Goal: Task Accomplishment & Management: Complete application form

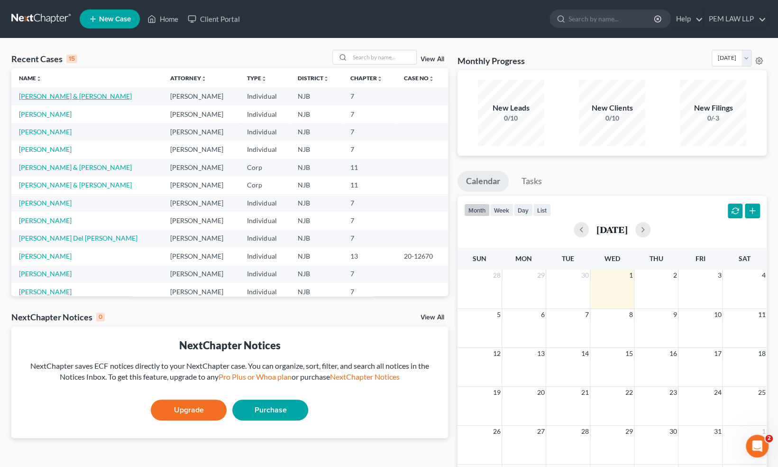
click at [74, 98] on link "[PERSON_NAME] & [PERSON_NAME]" at bounding box center [75, 96] width 113 height 8
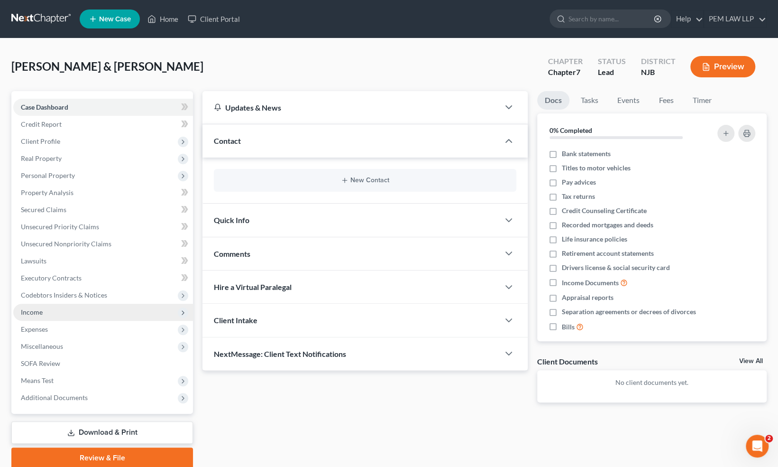
click at [51, 317] on span "Income" at bounding box center [103, 311] width 180 height 17
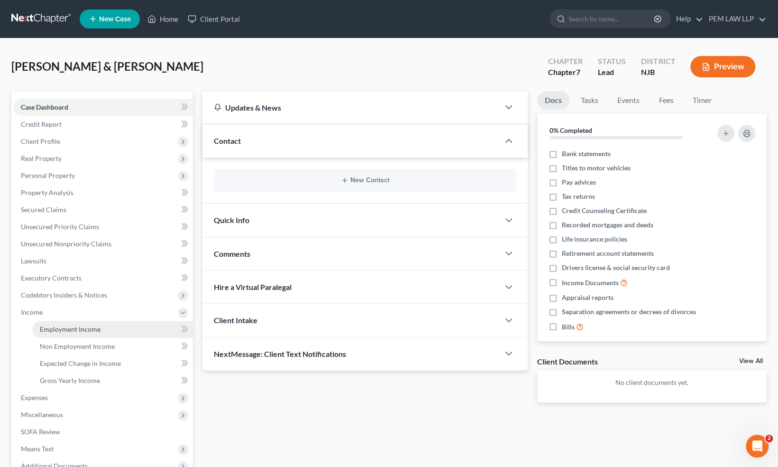
click at [65, 330] on span "Employment Income" at bounding box center [70, 329] width 61 height 8
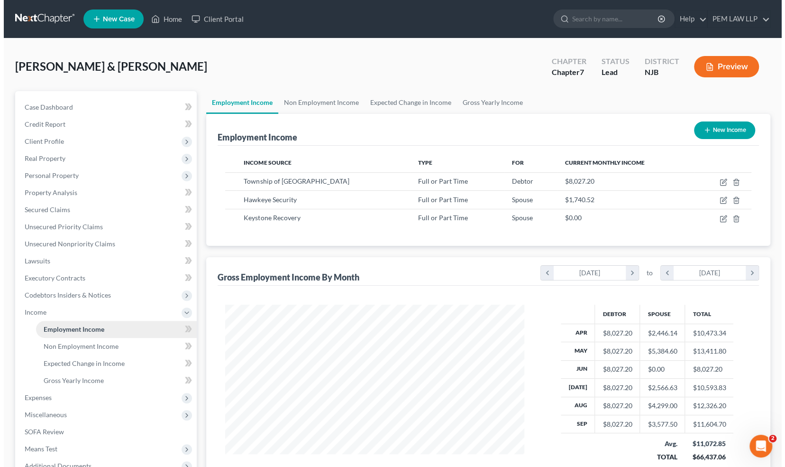
scroll to position [169, 318]
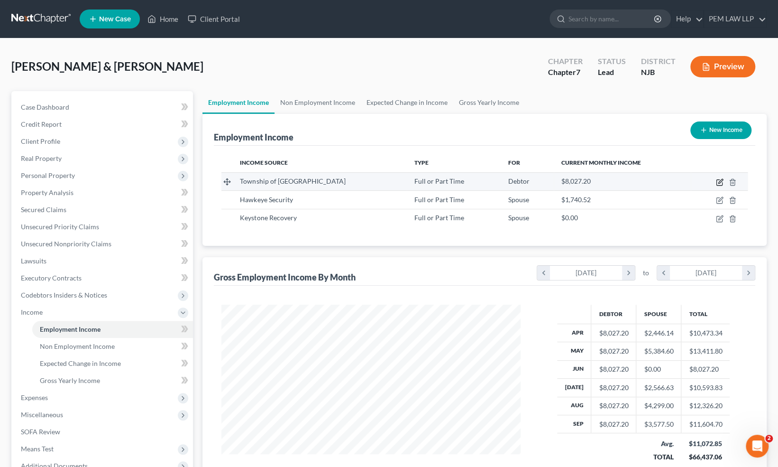
click at [719, 182] on icon "button" at bounding box center [720, 182] width 8 height 8
select select "0"
select select "33"
select select "2"
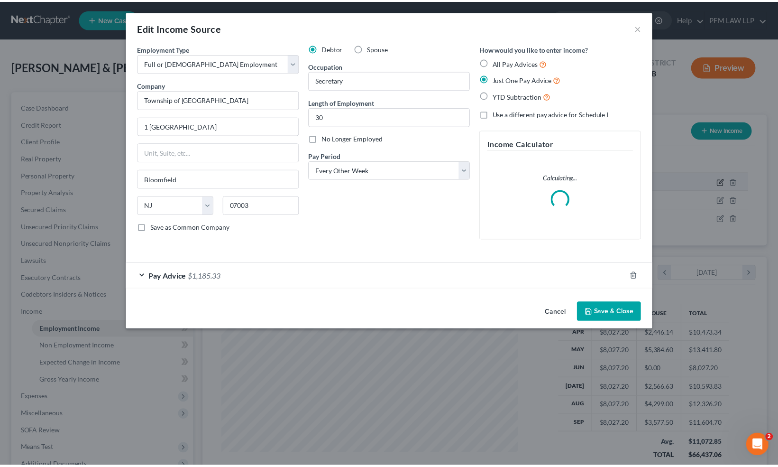
scroll to position [169, 321]
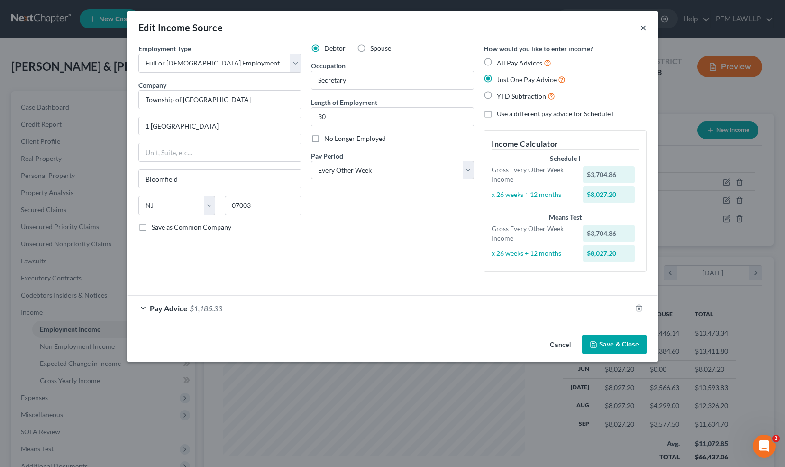
click at [642, 26] on button "×" at bounding box center [643, 27] width 7 height 11
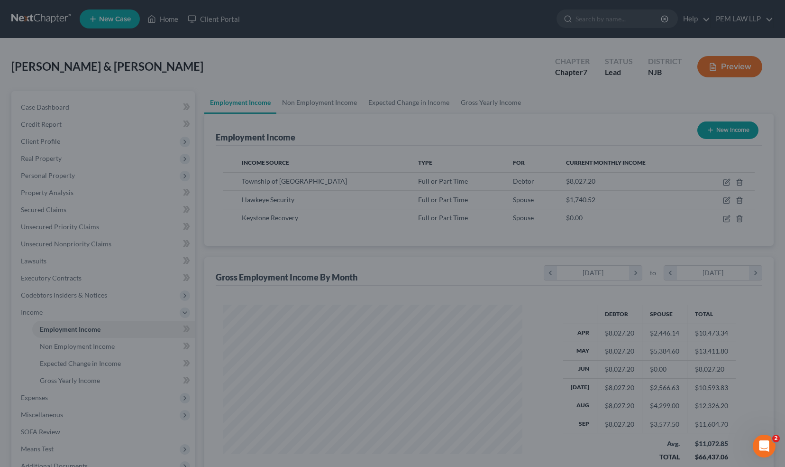
scroll to position [474038, 473889]
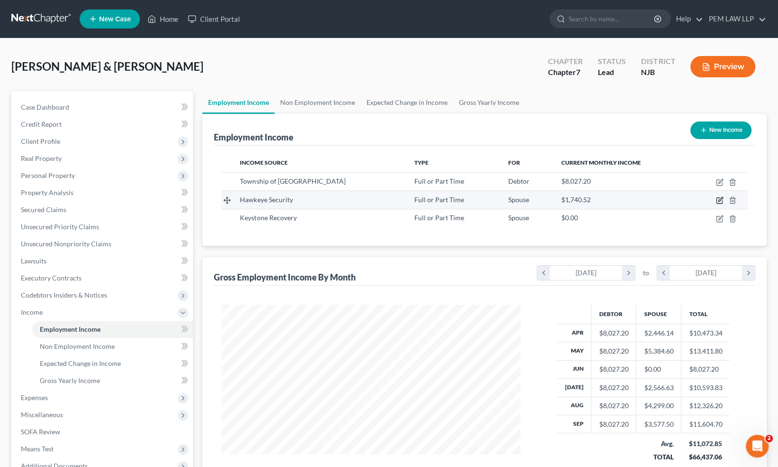
click at [720, 201] on icon "button" at bounding box center [720, 199] width 4 height 4
select select "0"
select select "33"
select select "3"
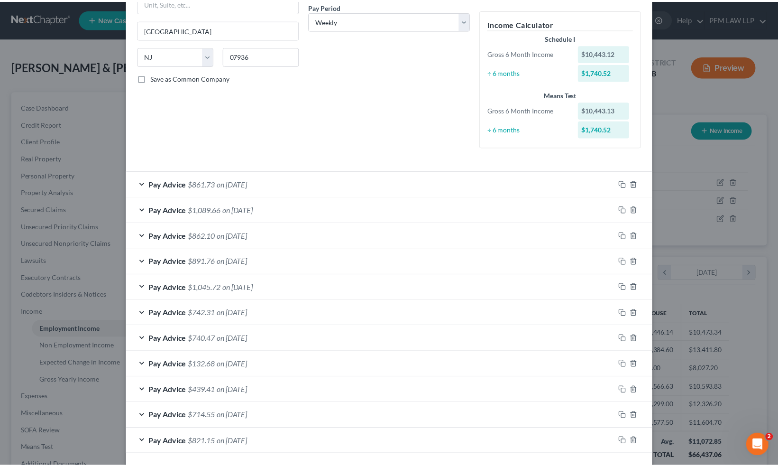
scroll to position [187, 0]
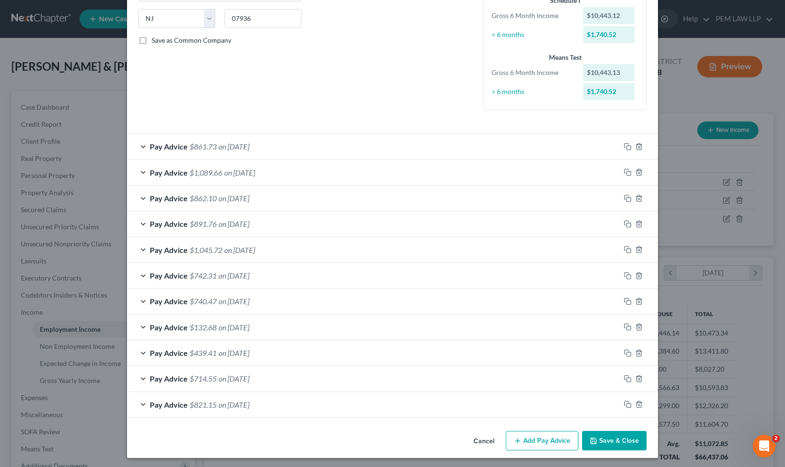
click at [484, 441] on button "Cancel" at bounding box center [484, 441] width 36 height 19
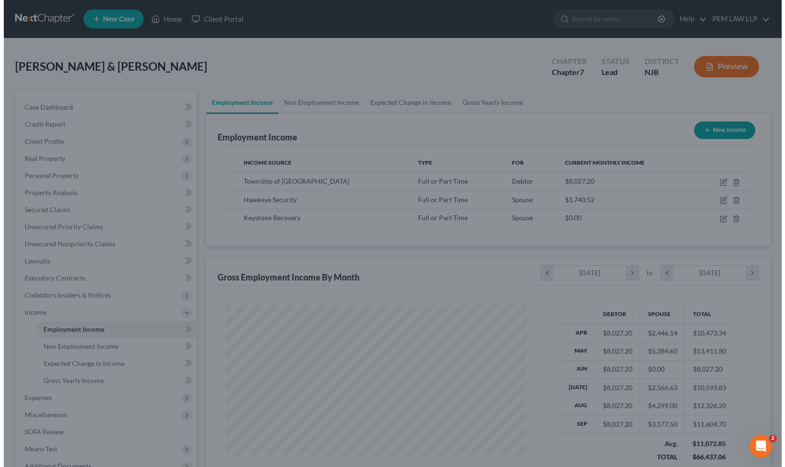
scroll to position [474038, 473889]
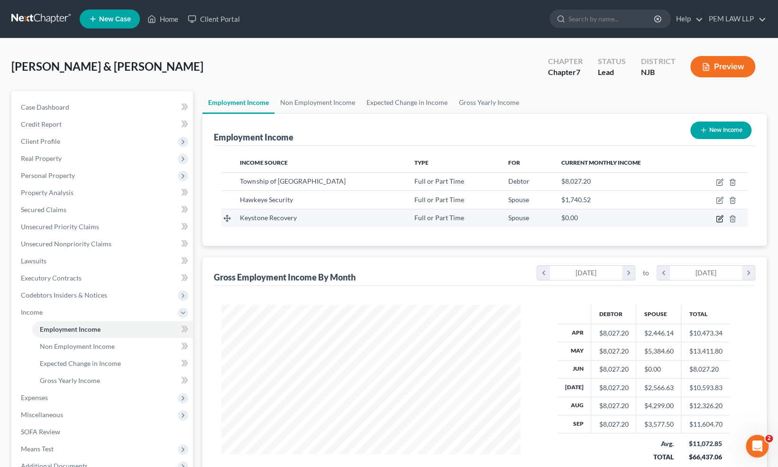
click at [723, 220] on icon "button" at bounding box center [720, 219] width 8 height 8
select select "0"
select select "33"
select select "2"
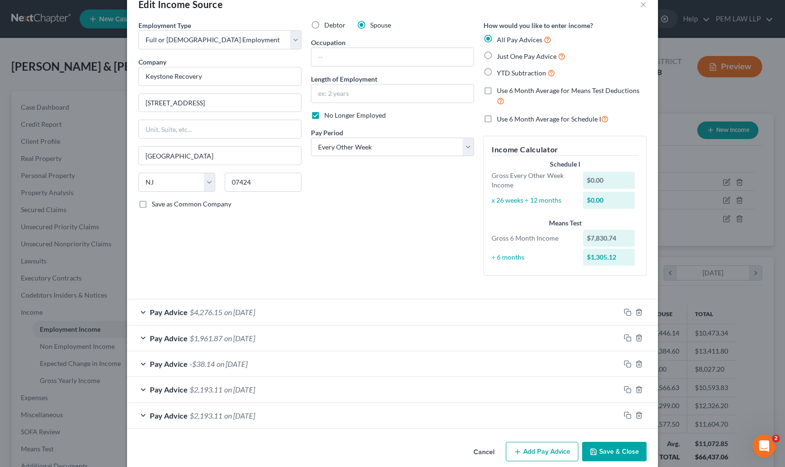
scroll to position [35, 0]
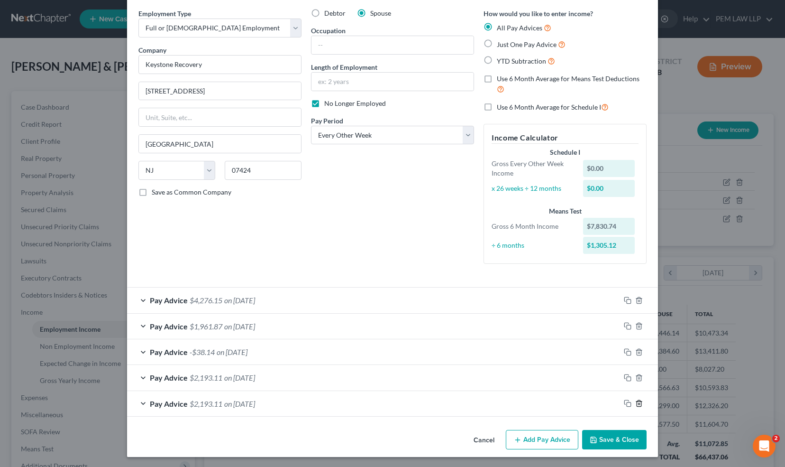
click at [636, 403] on icon "button" at bounding box center [639, 403] width 8 height 8
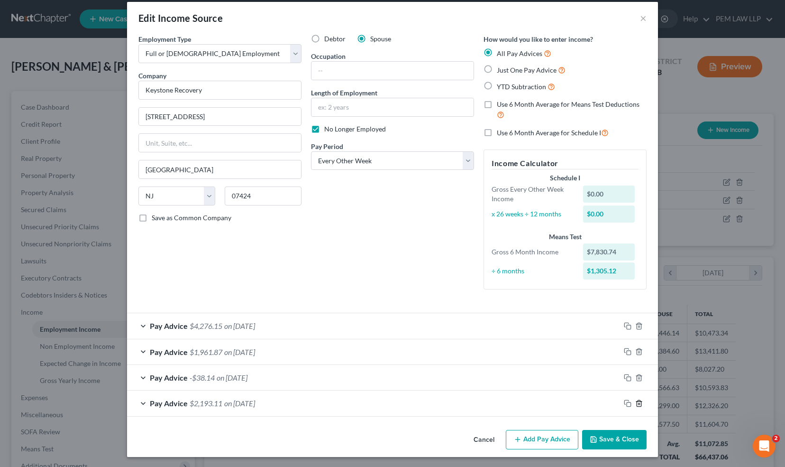
click at [636, 401] on icon "button" at bounding box center [639, 403] width 8 height 8
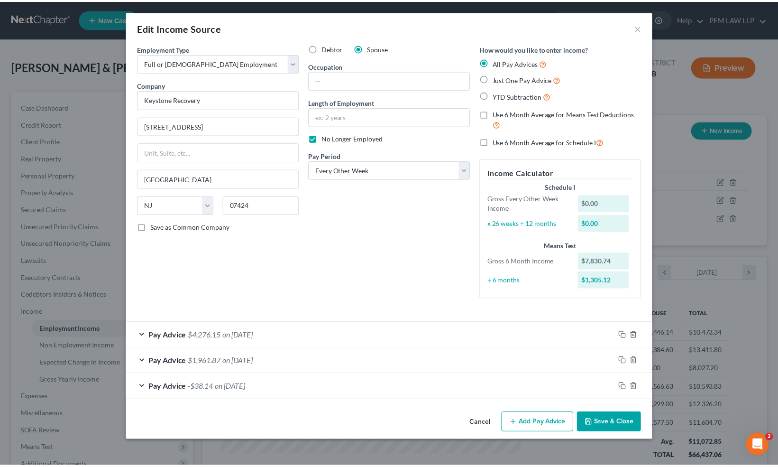
scroll to position [0, 0]
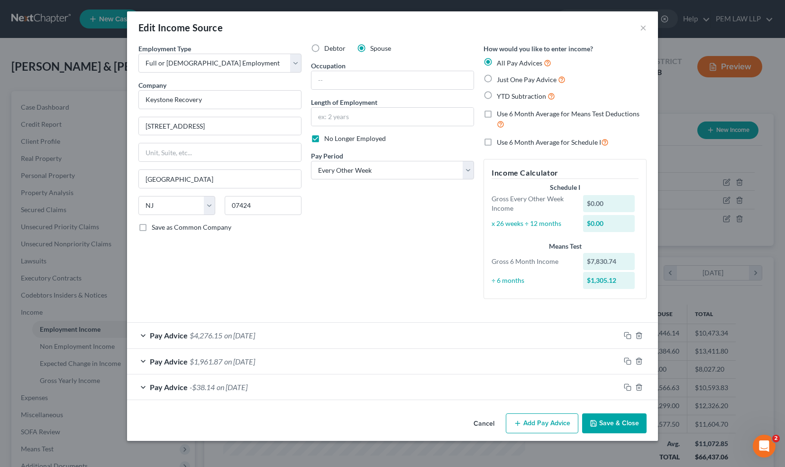
click at [610, 423] on button "Save & Close" at bounding box center [614, 423] width 64 height 20
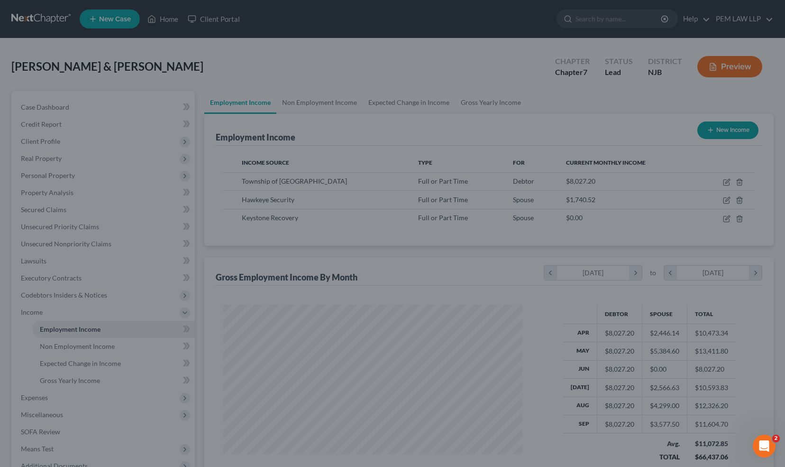
scroll to position [474038, 473889]
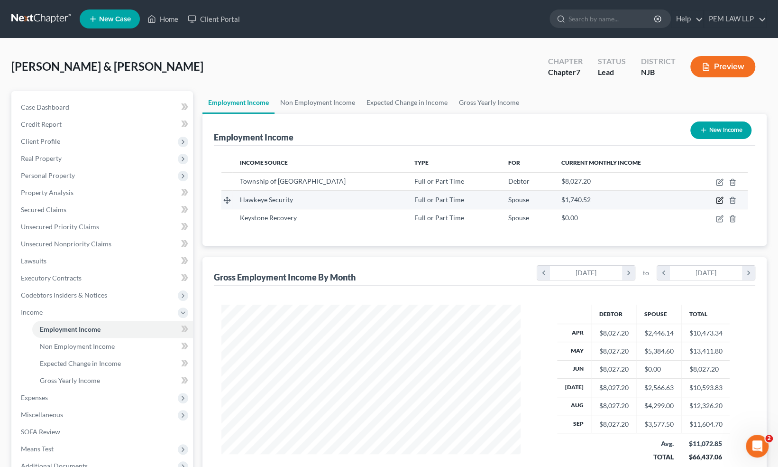
click at [719, 201] on icon "button" at bounding box center [720, 200] width 8 height 8
select select "0"
select select "33"
select select "3"
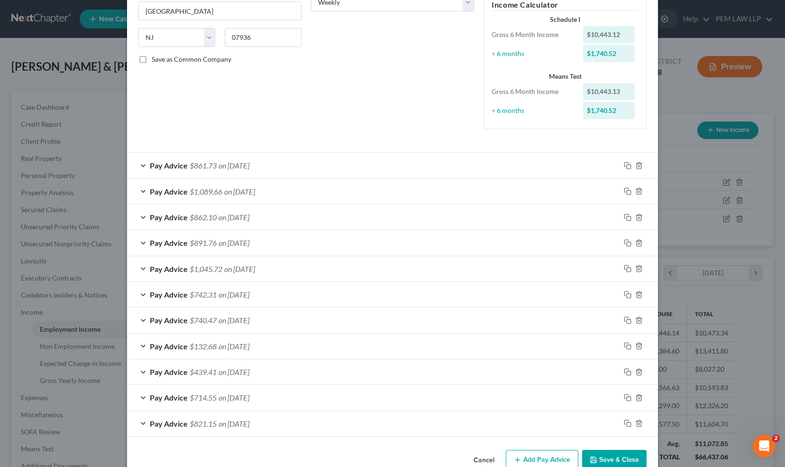
scroll to position [187, 0]
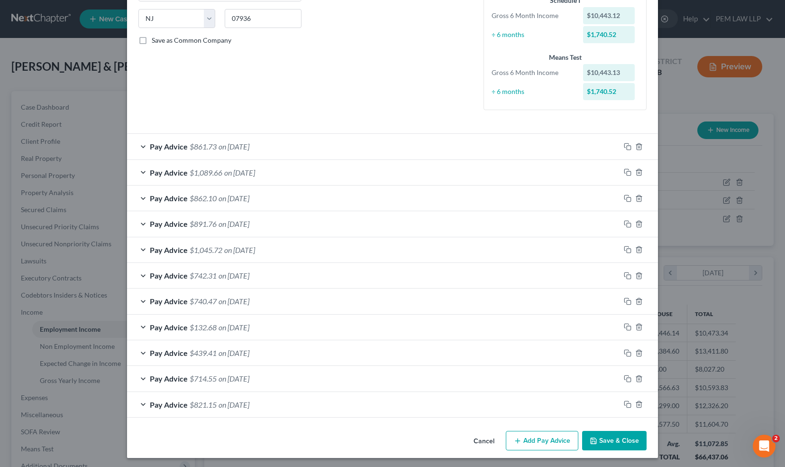
click at [524, 442] on button "Add Pay Advice" at bounding box center [542, 441] width 73 height 20
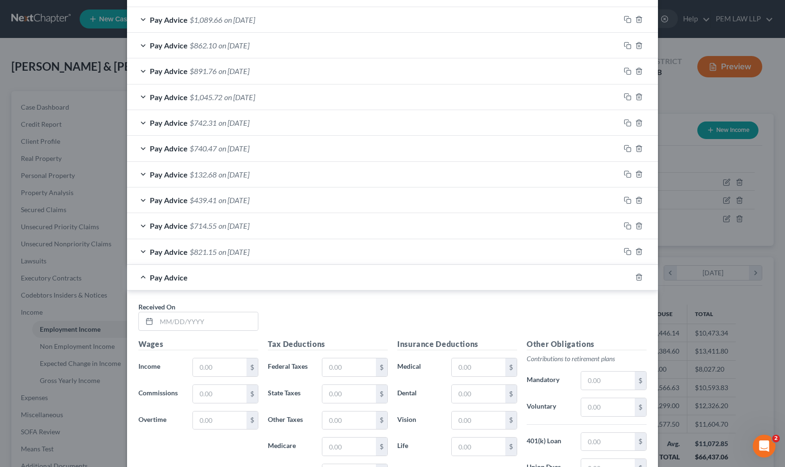
scroll to position [346, 0]
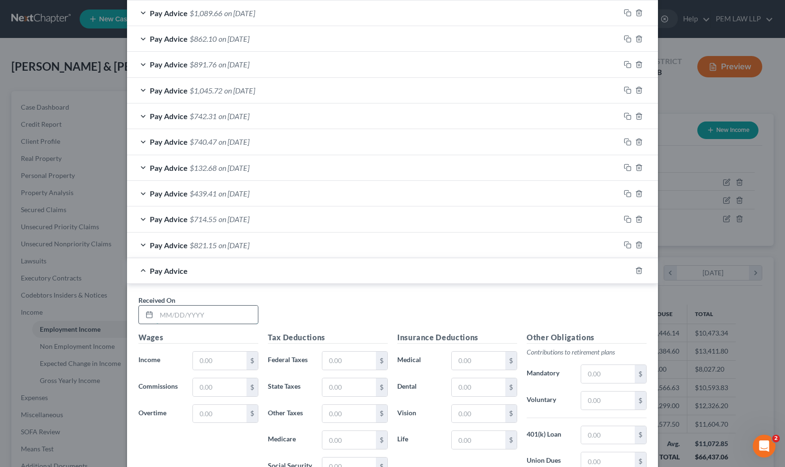
click at [156, 315] on input "text" at bounding box center [206, 314] width 101 height 18
click at [146, 313] on icon at bounding box center [150, 315] width 8 height 8
click at [147, 314] on line at bounding box center [150, 314] width 6 height 0
click at [163, 312] on input "09252025" at bounding box center [206, 314] width 101 height 18
click at [173, 309] on input "09/252025" at bounding box center [206, 314] width 101 height 18
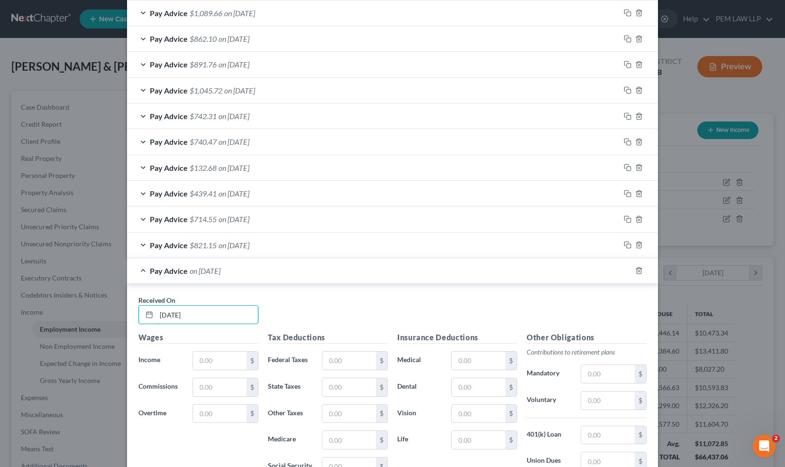
type input "[DATE]"
click at [210, 359] on input "text" at bounding box center [220, 360] width 54 height 18
type input "1,100.25"
click at [344, 362] on input "text" at bounding box center [349, 360] width 54 height 18
type input "92.83"
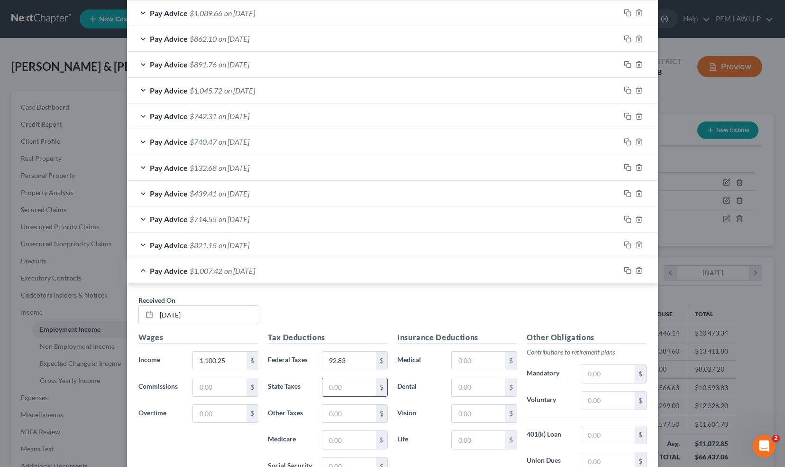
click at [343, 384] on input "text" at bounding box center [349, 387] width 54 height 18
type input "35.48"
click at [332, 411] on input "text" at bounding box center [349, 413] width 54 height 18
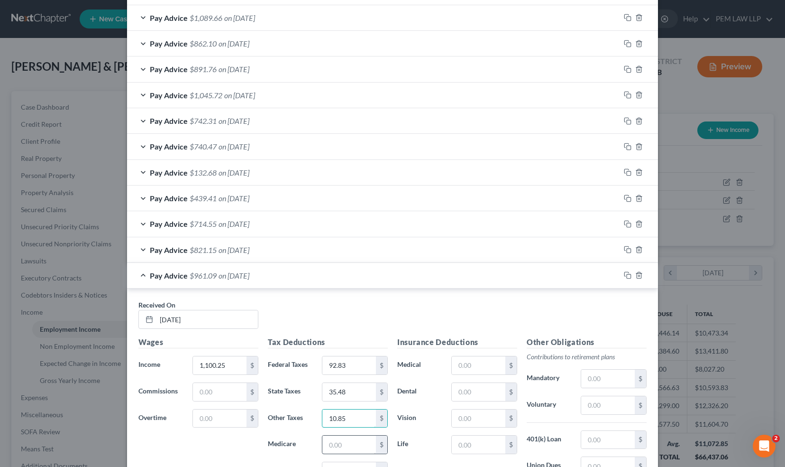
type input "10.85"
click at [328, 441] on input "text" at bounding box center [349, 444] width 54 height 18
type input "15.96"
click at [347, 463] on input "text" at bounding box center [349, 471] width 54 height 18
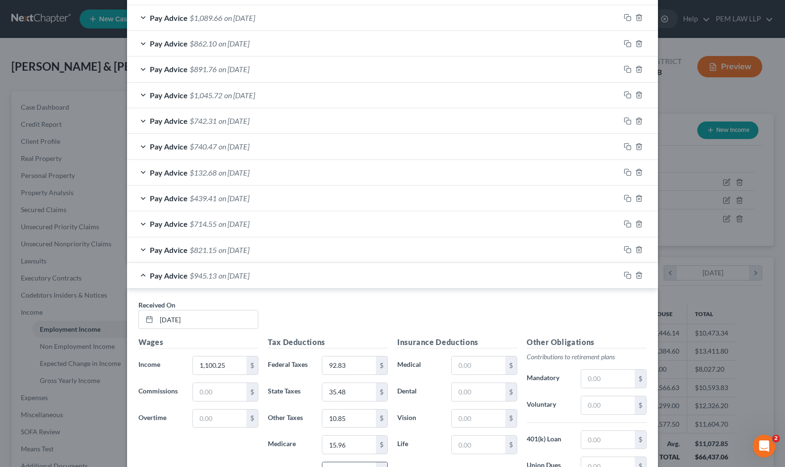
scroll to position [345, 0]
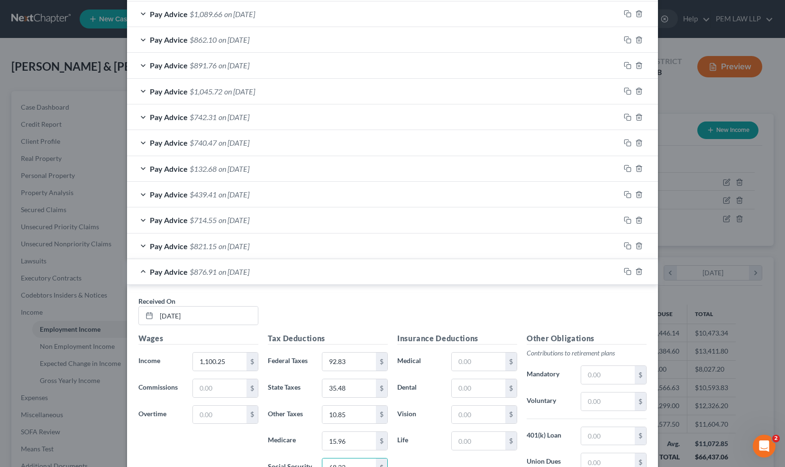
type input "68.22"
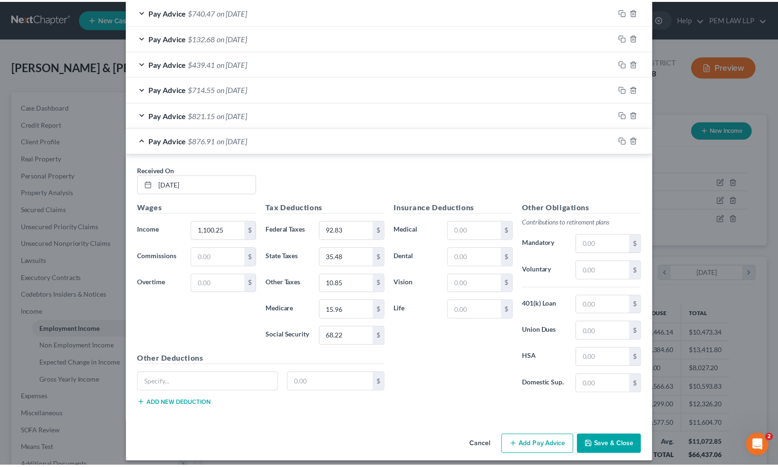
scroll to position [478, 0]
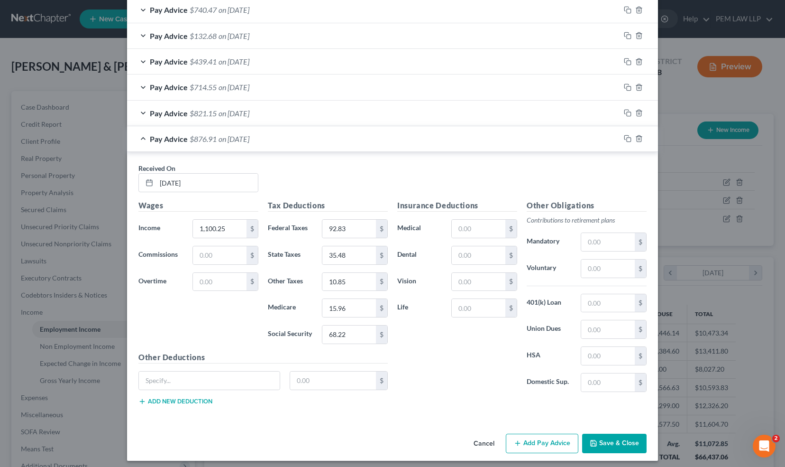
click at [607, 439] on button "Save & Close" at bounding box center [614, 443] width 64 height 20
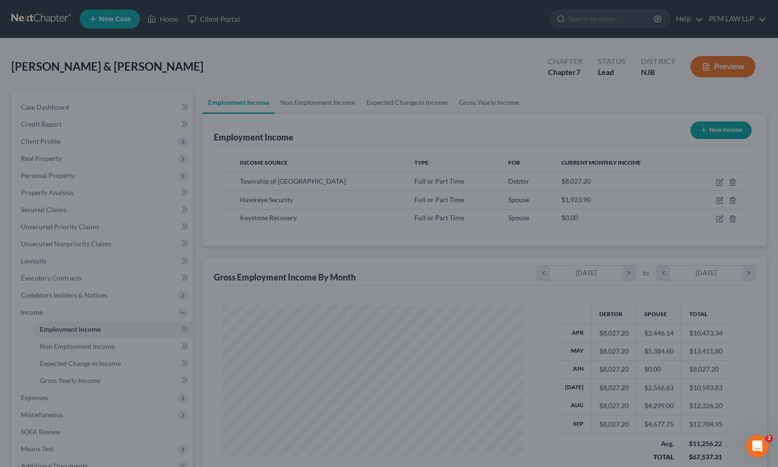
scroll to position [474038, 473889]
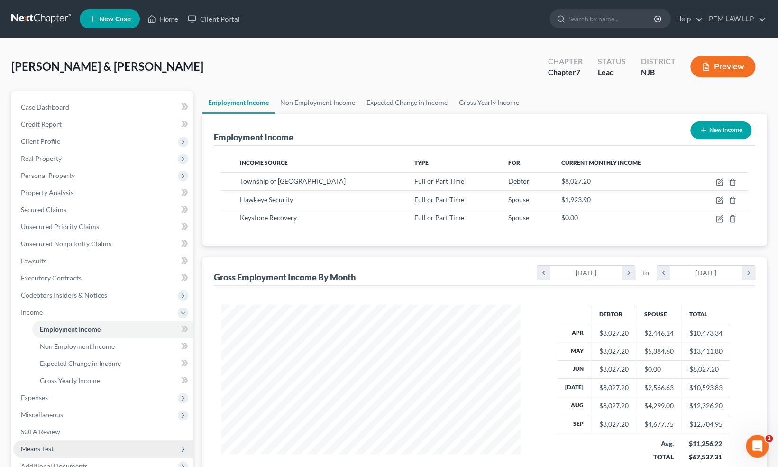
click at [64, 448] on span "Means Test" at bounding box center [103, 448] width 180 height 17
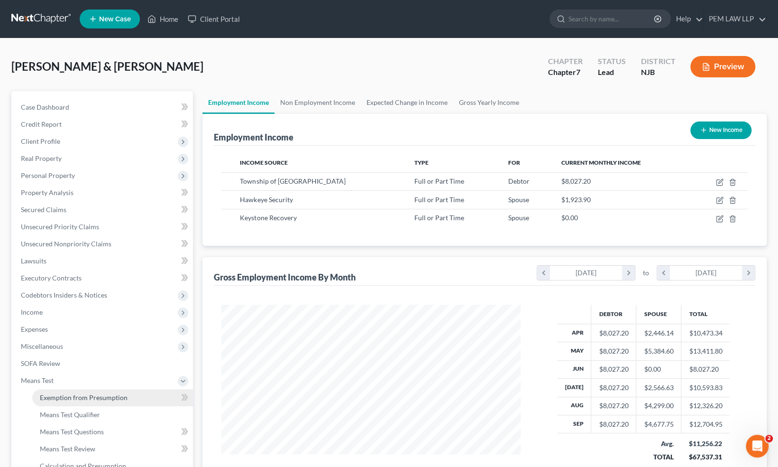
click at [71, 396] on span "Exemption from Presumption" at bounding box center [84, 397] width 88 height 8
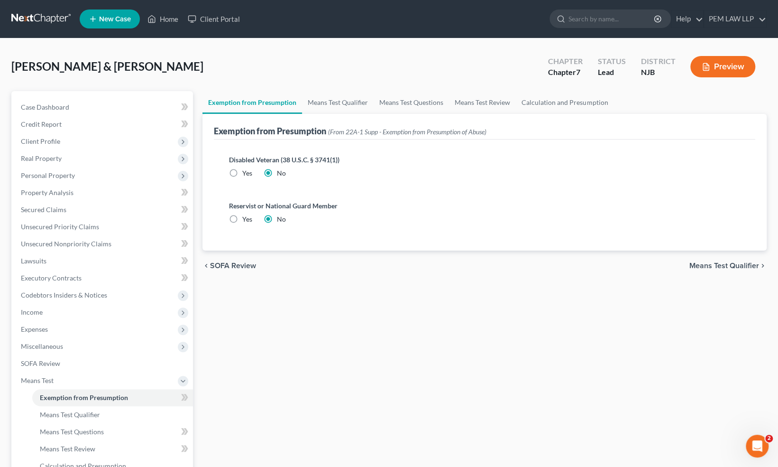
click at [738, 265] on span "Means Test Qualifier" at bounding box center [724, 266] width 70 height 8
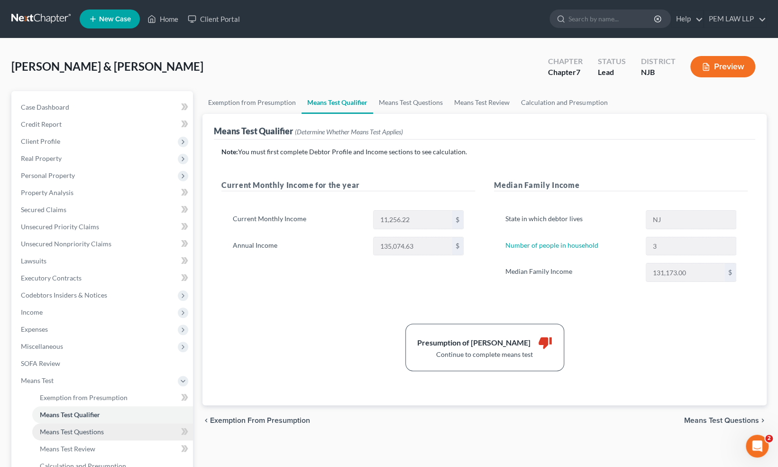
click at [142, 433] on link "Means Test Questions" at bounding box center [112, 431] width 161 height 17
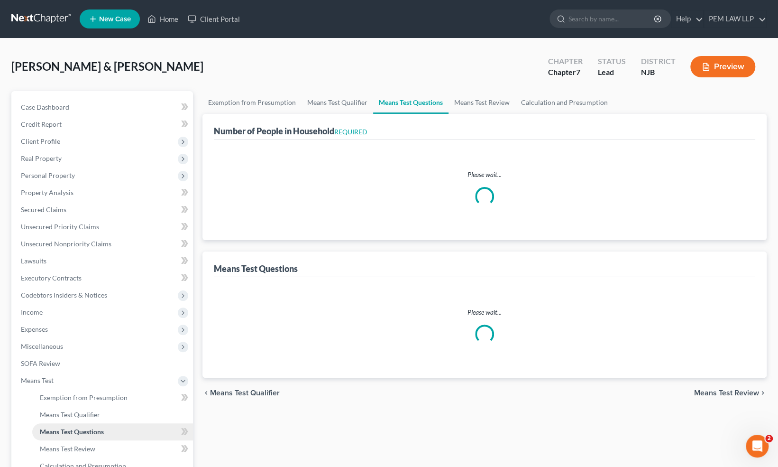
select select "3"
select select "0"
select select "2"
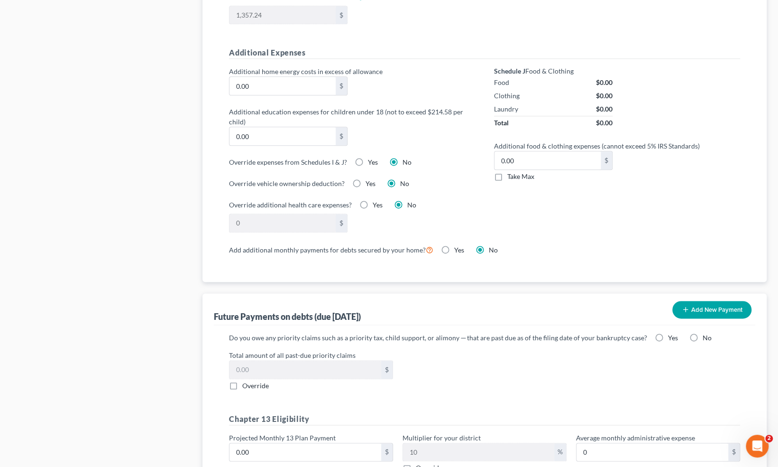
scroll to position [800, 0]
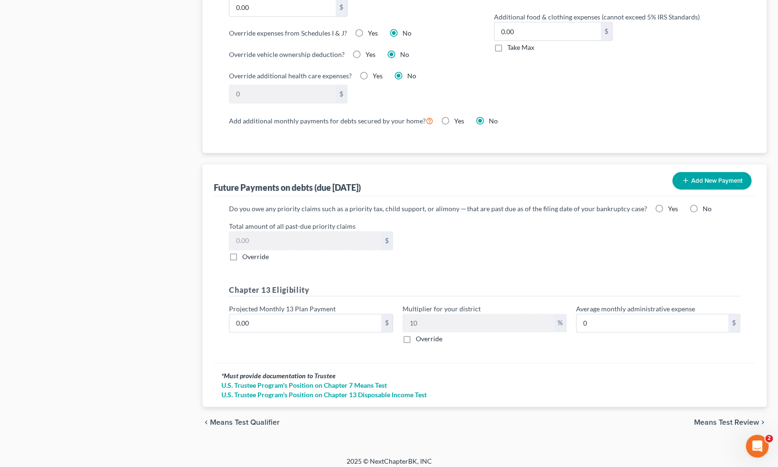
click at [709, 418] on span "Means Test Review" at bounding box center [726, 422] width 65 height 8
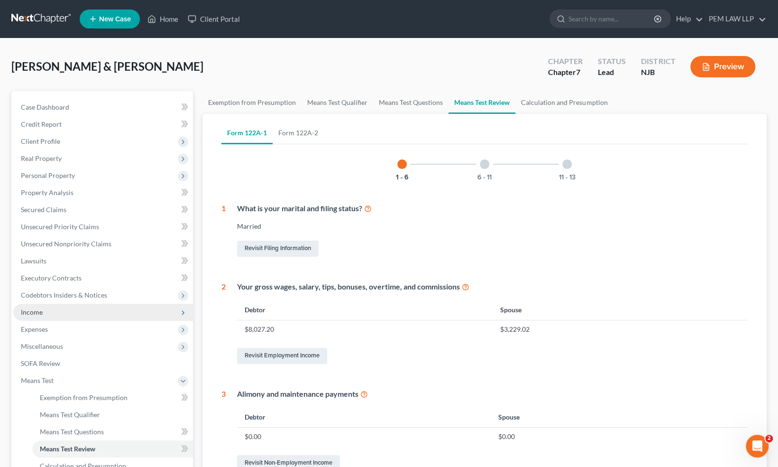
click at [36, 310] on span "Income" at bounding box center [32, 312] width 22 height 8
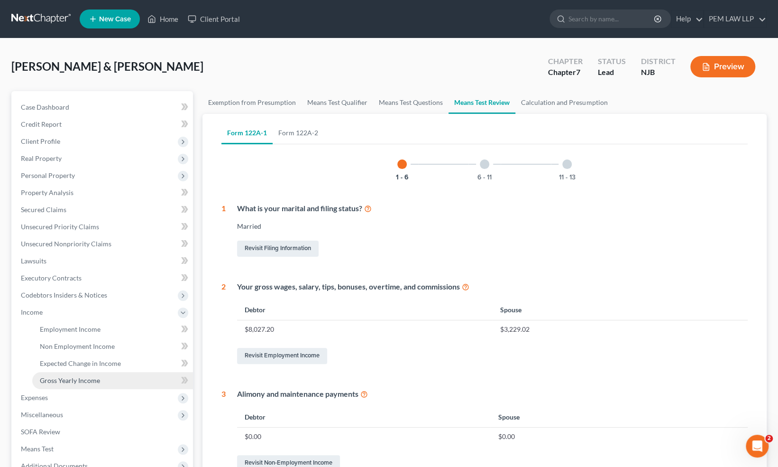
click at [139, 379] on link "Gross Yearly Income" at bounding box center [112, 380] width 161 height 17
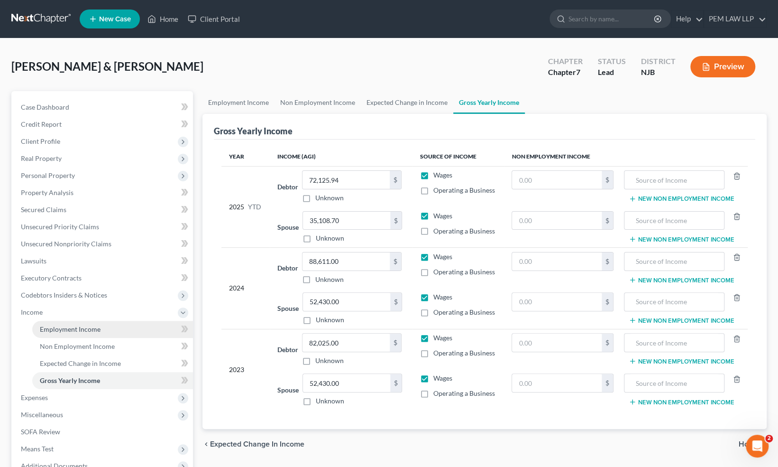
click at [131, 328] on link "Employment Income" at bounding box center [112, 329] width 161 height 17
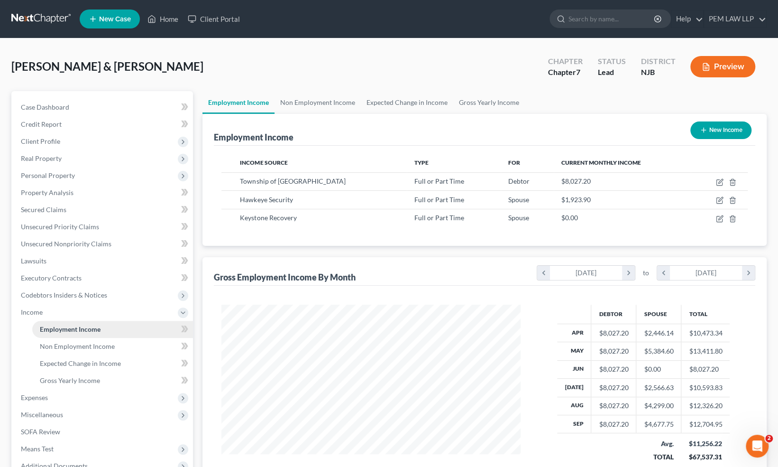
scroll to position [169, 318]
click at [185, 396] on icon at bounding box center [183, 398] width 8 height 8
click at [168, 350] on link "Home" at bounding box center [112, 346] width 161 height 17
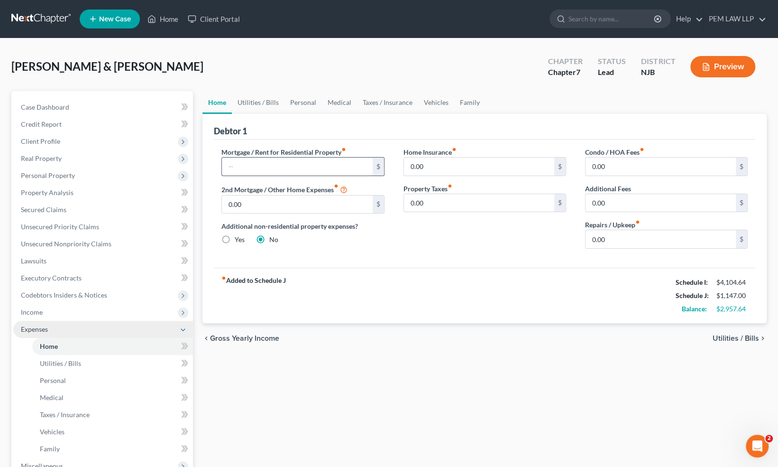
click at [246, 163] on input "text" at bounding box center [297, 166] width 150 height 18
type input "3,300"
click at [428, 188] on label "Property Taxes fiber_manual_record" at bounding box center [428, 189] width 49 height 10
click at [604, 164] on input "0.00" at bounding box center [661, 166] width 150 height 18
type input "43.75"
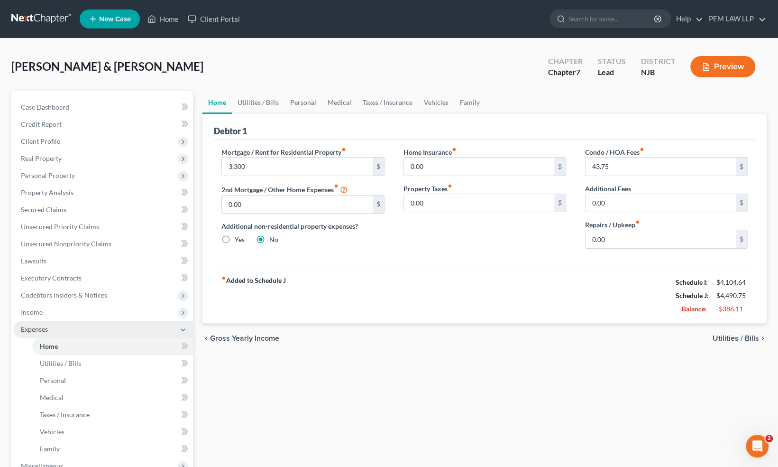
click at [742, 340] on span "Utilities / Bills" at bounding box center [736, 338] width 46 height 8
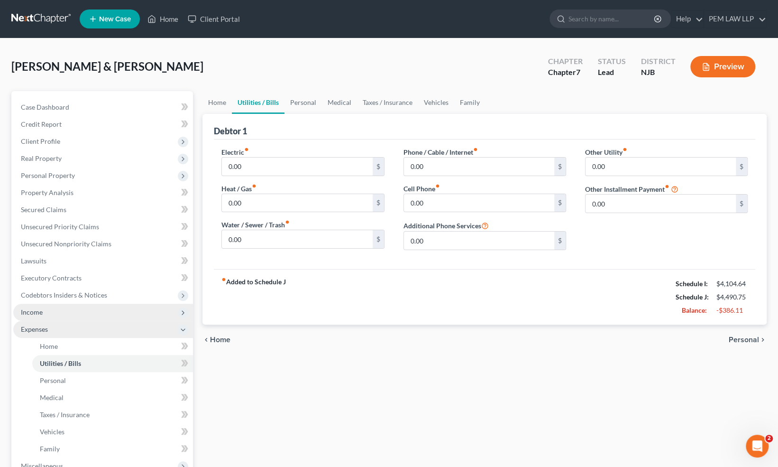
click at [89, 314] on span "Income" at bounding box center [103, 311] width 180 height 17
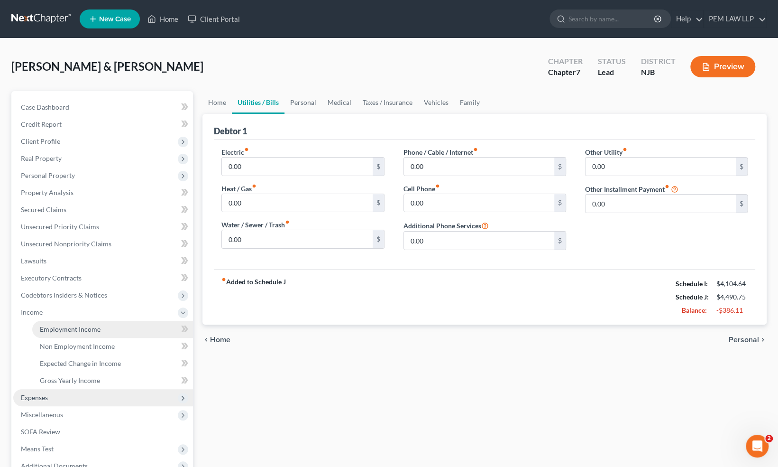
click at [99, 328] on span "Employment Income" at bounding box center [70, 329] width 61 height 8
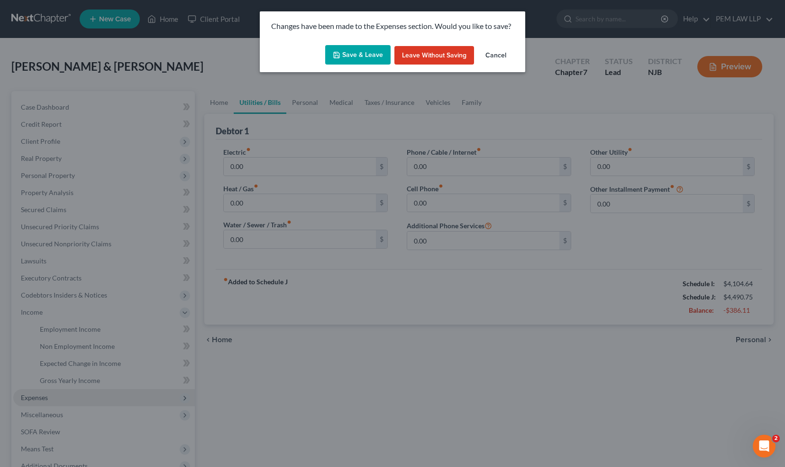
click at [359, 60] on button "Save & Leave" at bounding box center [357, 55] width 65 height 20
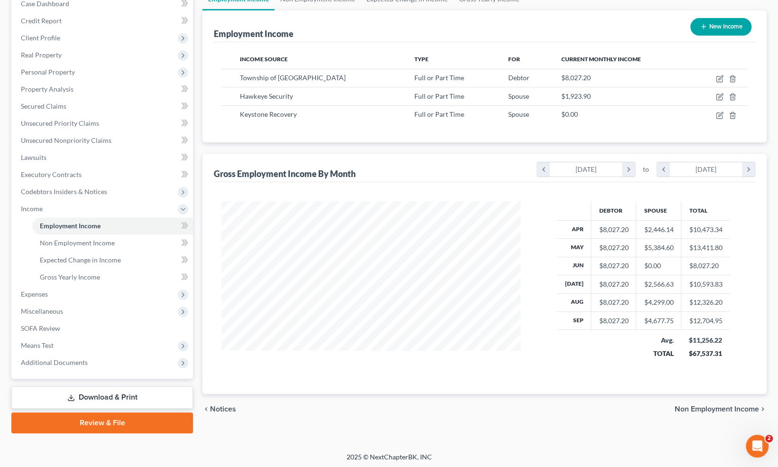
scroll to position [104, 0]
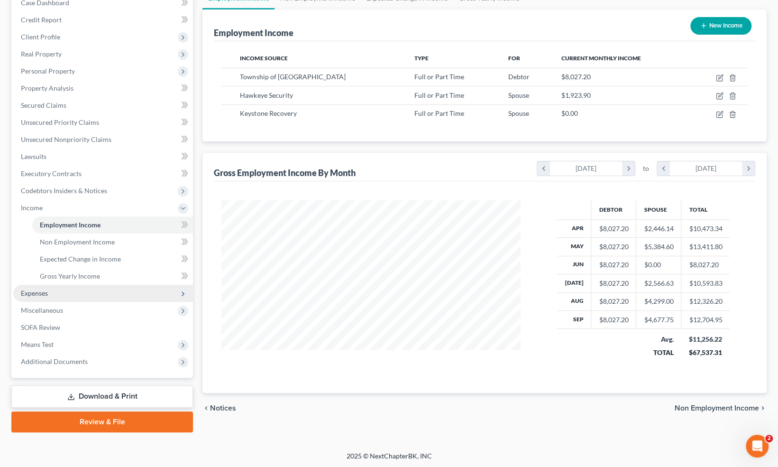
click at [77, 293] on span "Expenses" at bounding box center [103, 293] width 180 height 17
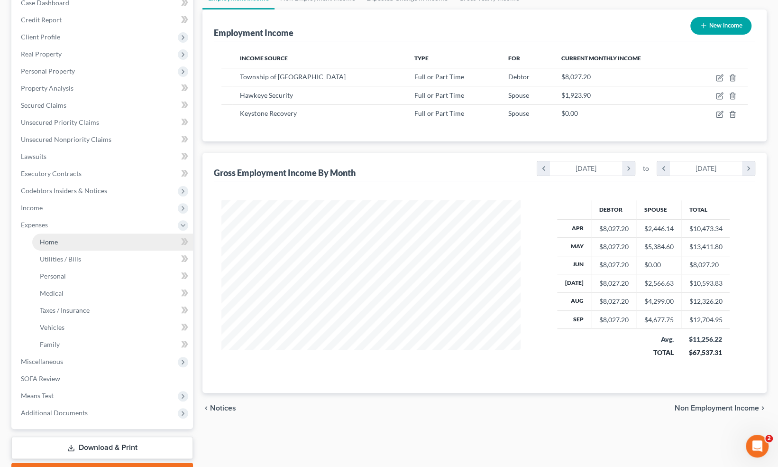
click at [89, 244] on link "Home" at bounding box center [112, 241] width 161 height 17
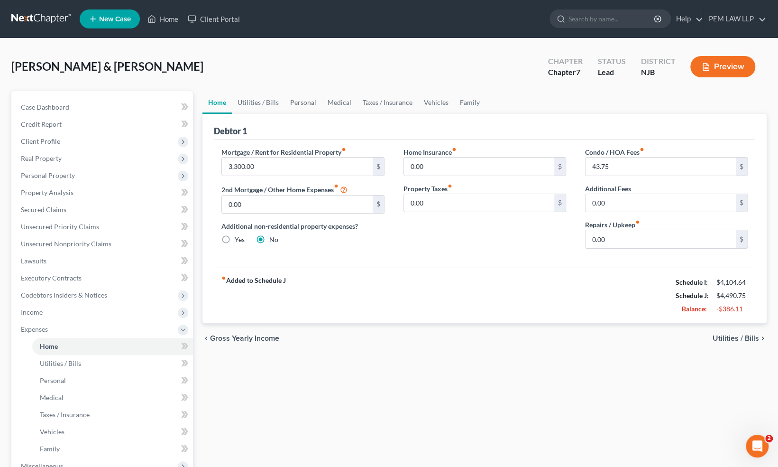
click at [743, 343] on div "chevron_left Gross Yearly Income Utilities / Bills chevron_right" at bounding box center [484, 338] width 564 height 30
click at [743, 337] on span "Utilities / Bills" at bounding box center [736, 338] width 46 height 8
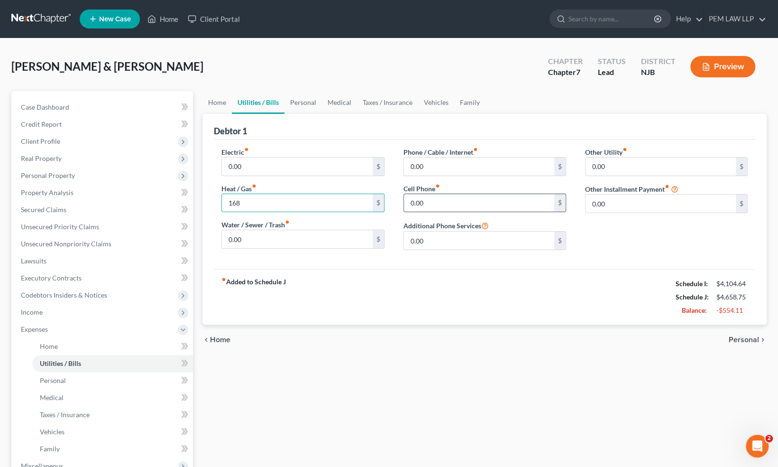
type input "168"
click at [413, 201] on input "0.00" at bounding box center [479, 203] width 150 height 18
click at [418, 162] on input "0.00" at bounding box center [479, 166] width 150 height 18
type input "472"
click at [738, 343] on div "chevron_left Home Personal chevron_right" at bounding box center [484, 339] width 564 height 30
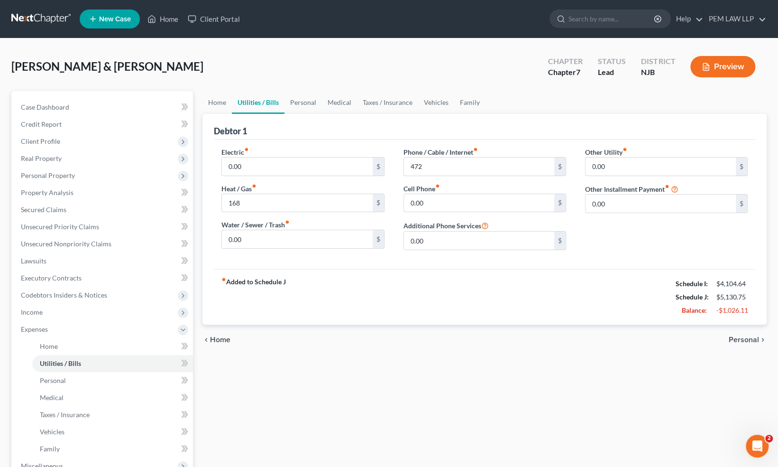
click at [746, 340] on span "Personal" at bounding box center [744, 340] width 30 height 8
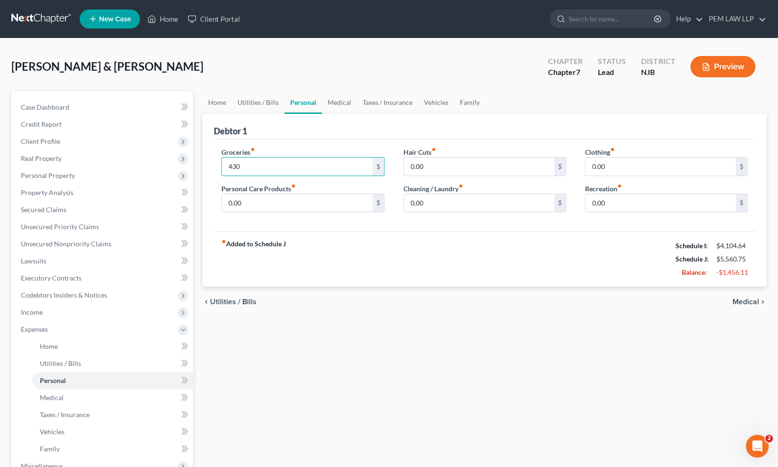
type input "430"
click at [425, 202] on input "0.00" at bounding box center [479, 203] width 150 height 18
type input "3"
click at [603, 176] on div "Clothing fiber_manual_record 0.00 $ Recreation fiber_manual_record 0.00 $" at bounding box center [667, 183] width 182 height 73
click at [603, 165] on input "0.00" at bounding box center [661, 166] width 150 height 18
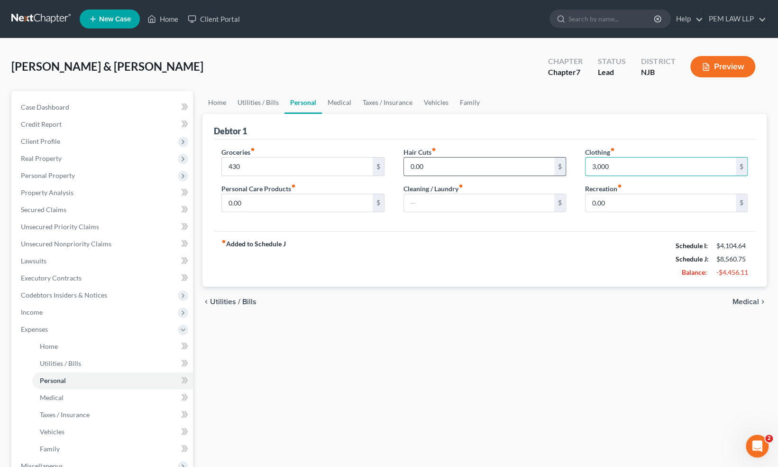
type input "3,000"
click at [538, 161] on input "0.00" at bounding box center [479, 166] width 150 height 18
type input "100"
click at [264, 202] on input "0.00" at bounding box center [297, 203] width 150 height 18
type input "150"
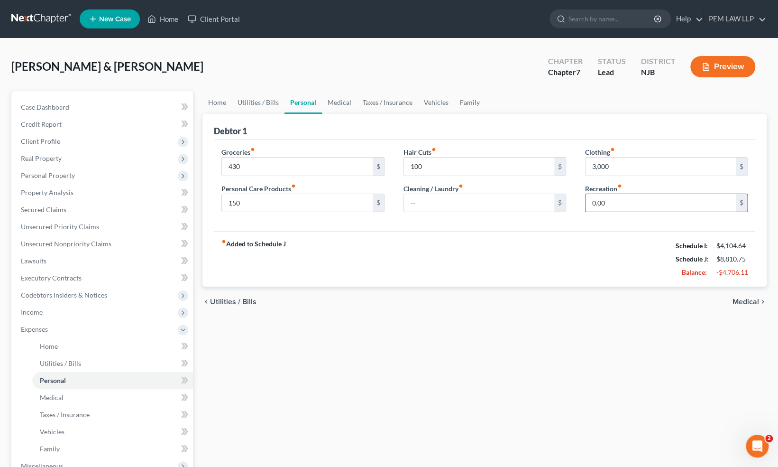
click at [595, 202] on input "0.00" at bounding box center [661, 203] width 150 height 18
type input "200"
click at [745, 299] on span "Medical" at bounding box center [746, 302] width 27 height 8
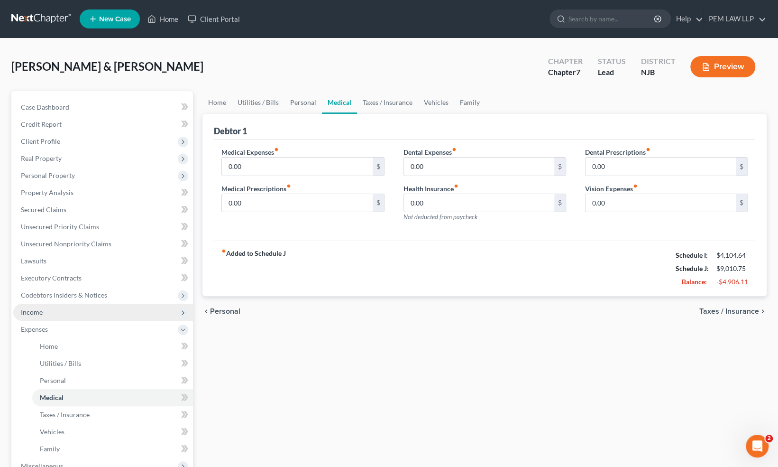
click at [102, 315] on span "Income" at bounding box center [103, 311] width 180 height 17
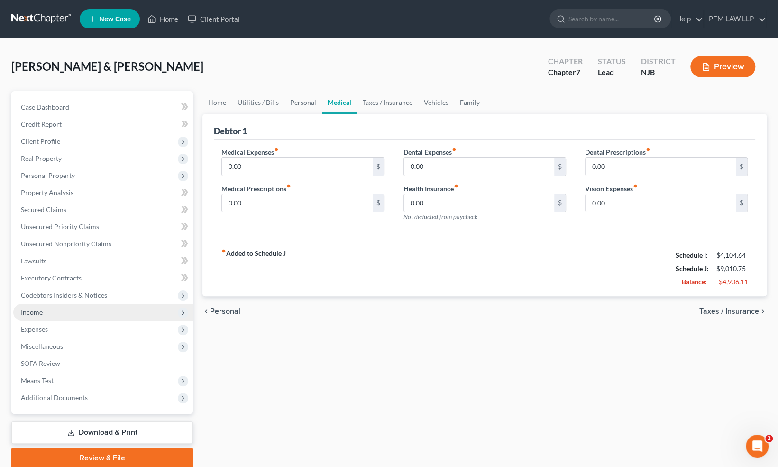
click at [102, 315] on span "Income" at bounding box center [103, 311] width 180 height 17
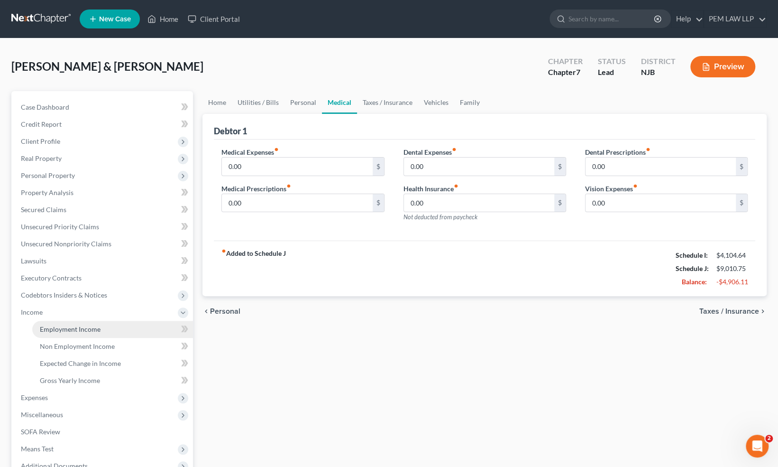
click at [97, 327] on span "Employment Income" at bounding box center [70, 329] width 61 height 8
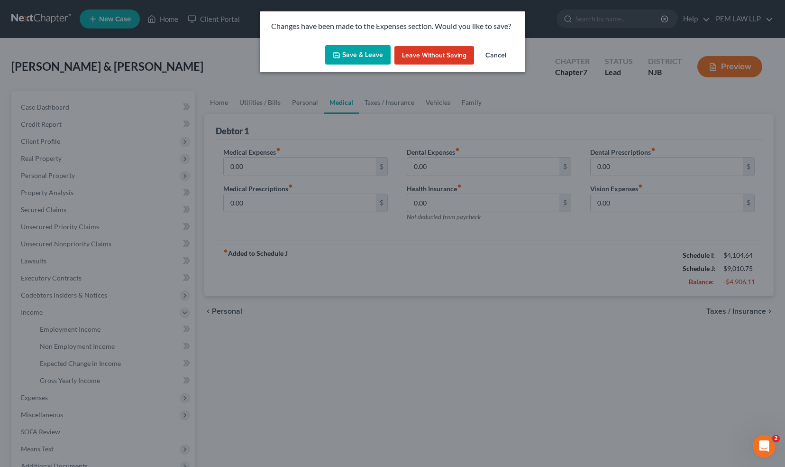
click at [359, 55] on button "Save & Leave" at bounding box center [357, 55] width 65 height 20
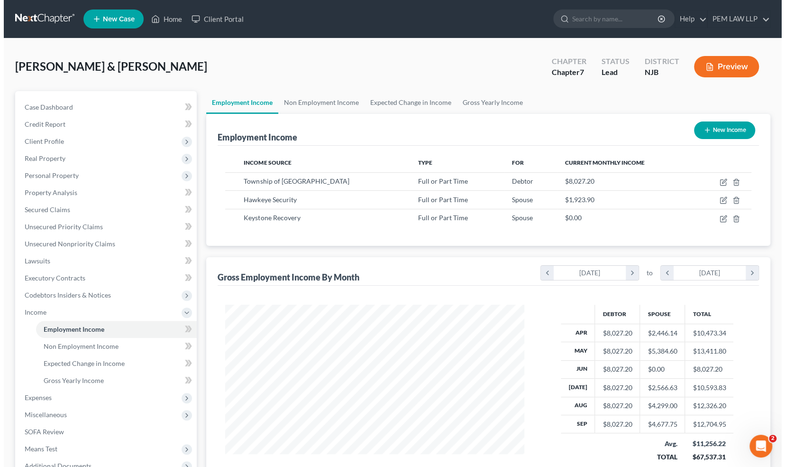
scroll to position [169, 318]
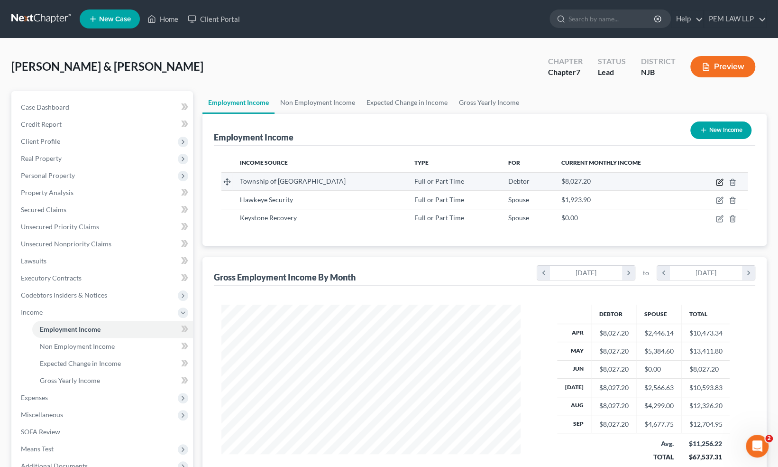
click at [718, 181] on icon "button" at bounding box center [720, 182] width 8 height 8
select select "0"
select select "33"
select select "2"
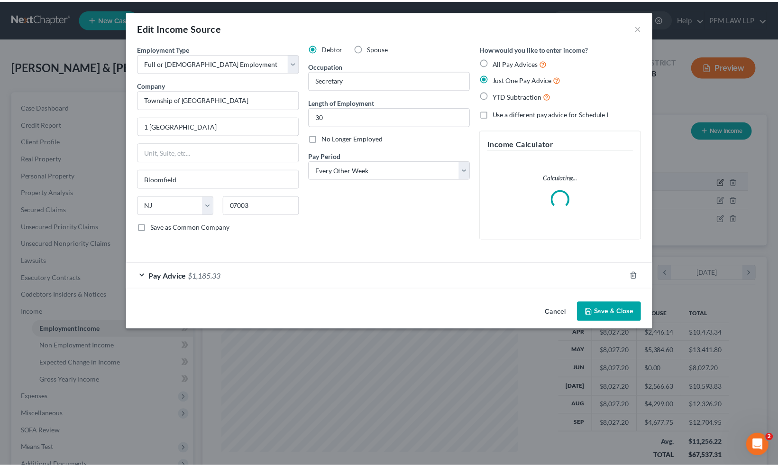
scroll to position [169, 321]
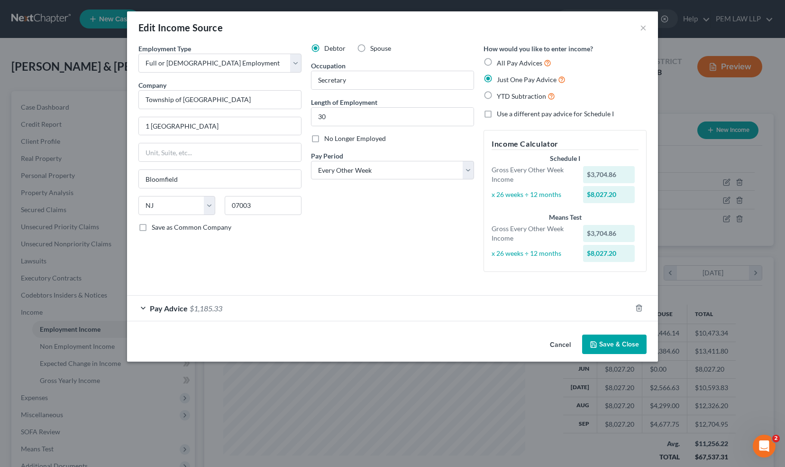
click at [616, 346] on button "Save & Close" at bounding box center [614, 344] width 64 height 20
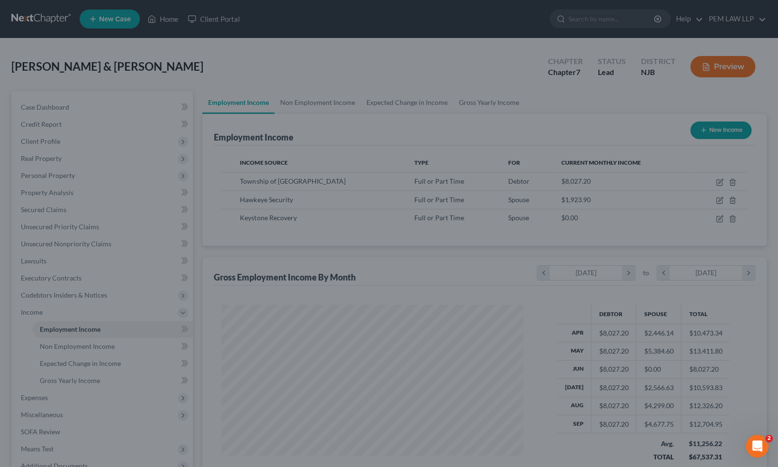
scroll to position [474038, 473889]
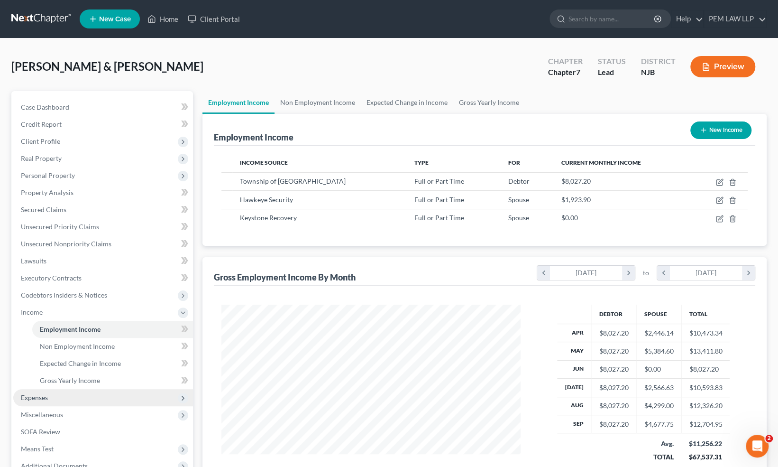
click at [135, 401] on span "Expenses" at bounding box center [103, 397] width 180 height 17
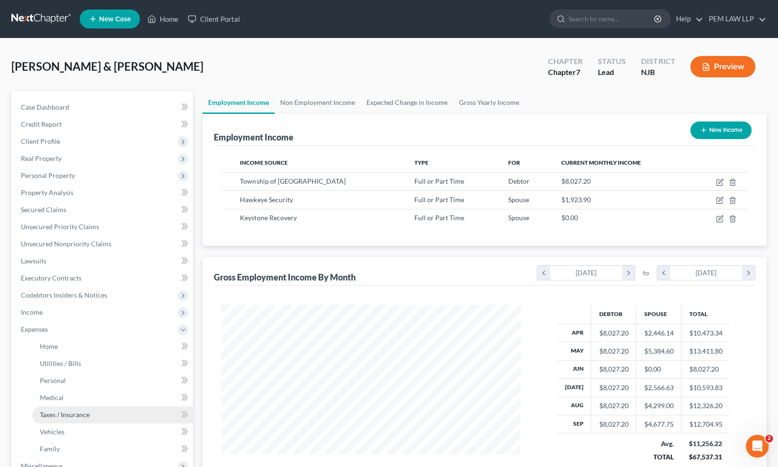
click at [149, 413] on link "Taxes / Insurance" at bounding box center [112, 414] width 161 height 17
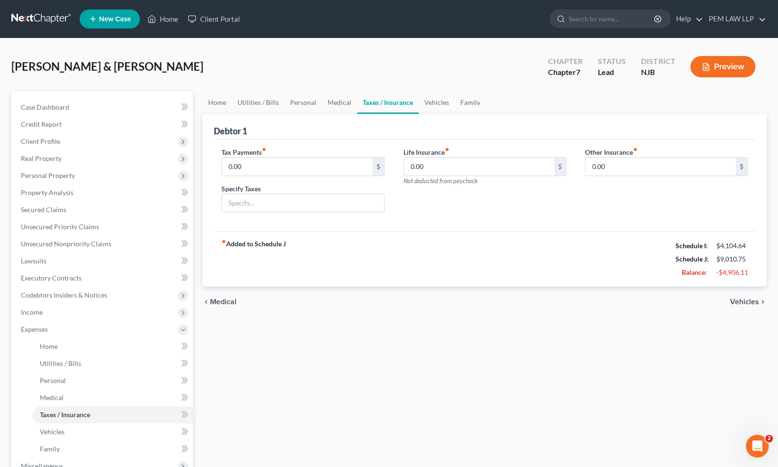
click at [747, 302] on span "Vehicles" at bounding box center [744, 302] width 29 height 8
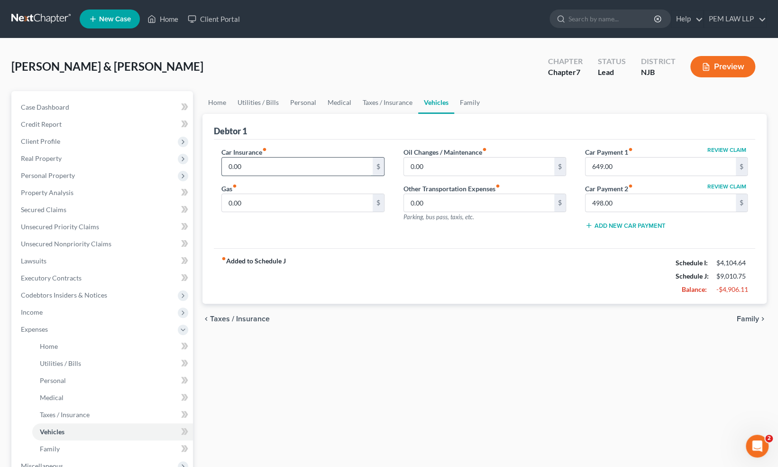
click at [285, 165] on input "0.00" at bounding box center [297, 166] width 150 height 18
type input "400"
click at [278, 201] on input "0.00" at bounding box center [297, 203] width 150 height 18
type input "160"
click at [425, 169] on input "0.00" at bounding box center [479, 166] width 150 height 18
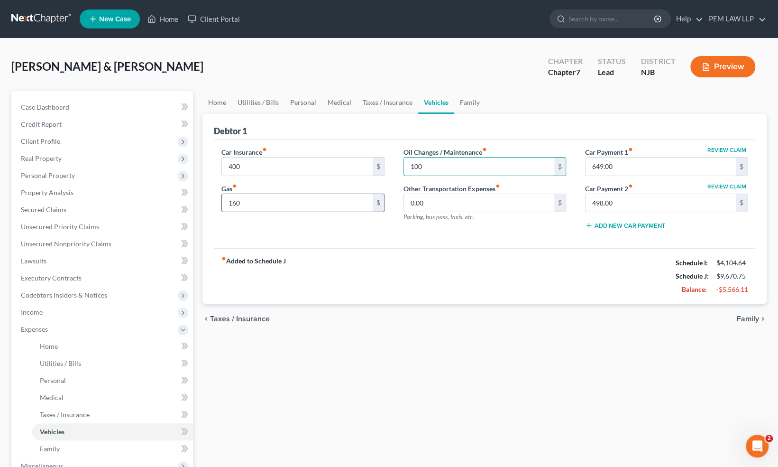
type input "100"
click at [290, 198] on input "160" at bounding box center [297, 203] width 150 height 18
click at [751, 318] on span "Family" at bounding box center [748, 319] width 22 height 8
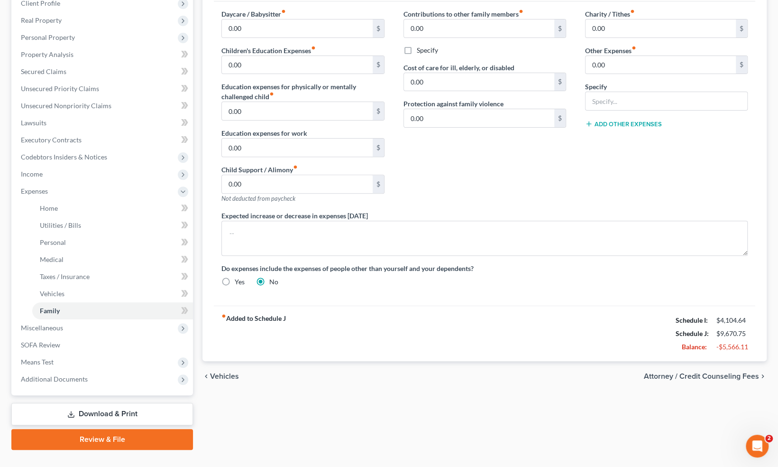
scroll to position [138, 0]
click at [49, 361] on span "Means Test" at bounding box center [37, 361] width 33 height 8
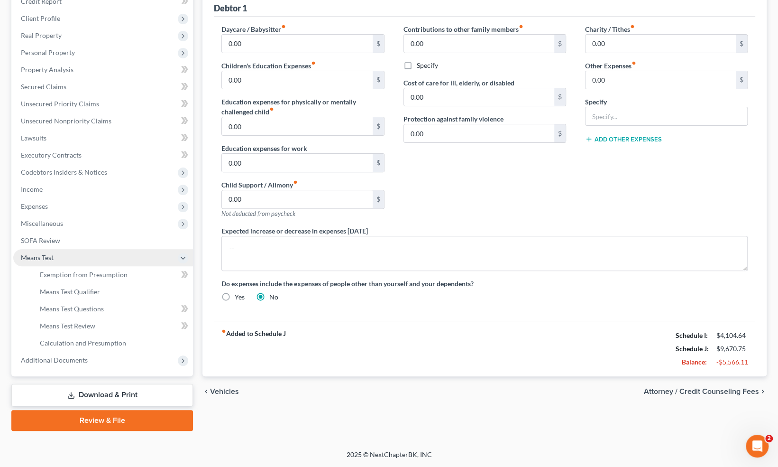
scroll to position [121, 0]
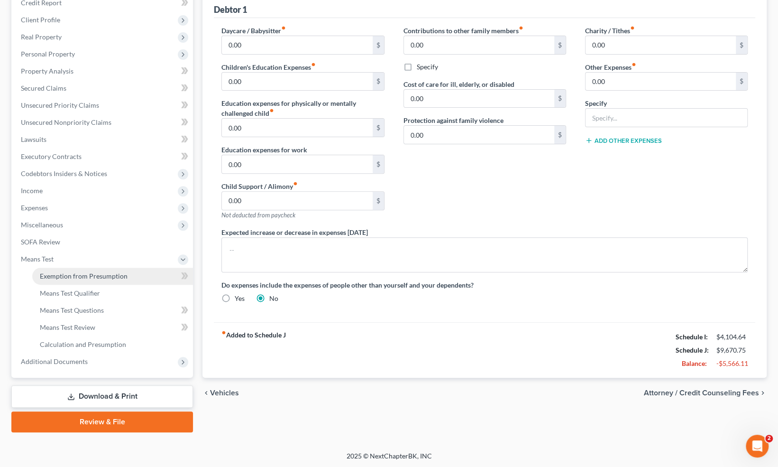
click at [83, 278] on span "Exemption from Presumption" at bounding box center [84, 276] width 88 height 8
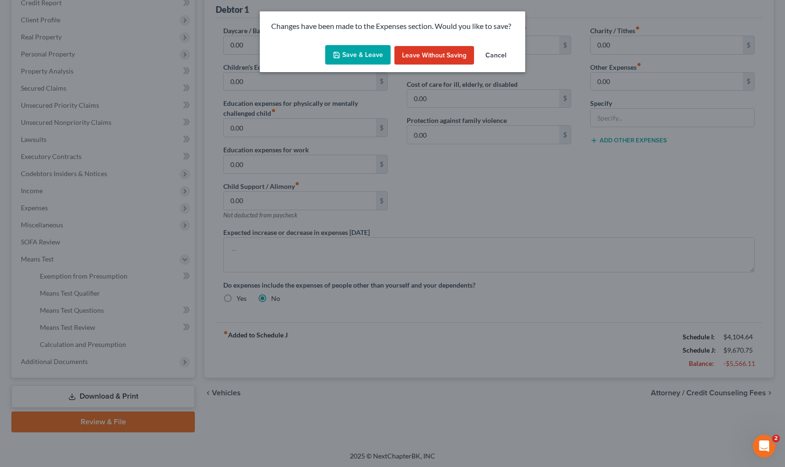
click at [343, 52] on button "Save & Leave" at bounding box center [357, 55] width 65 height 20
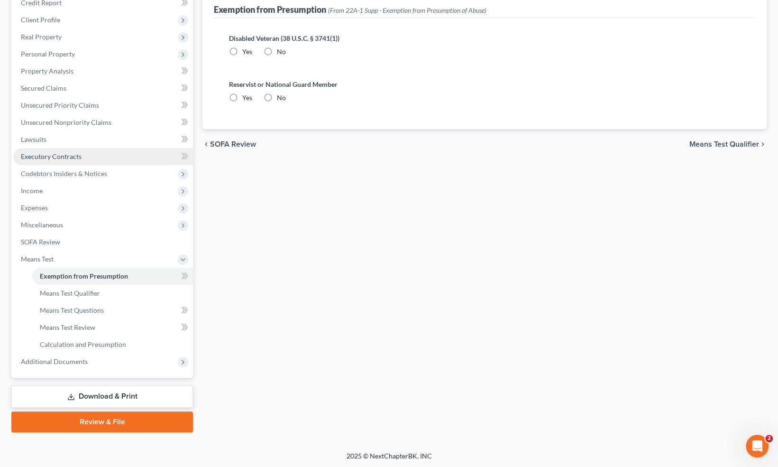
radio input "true"
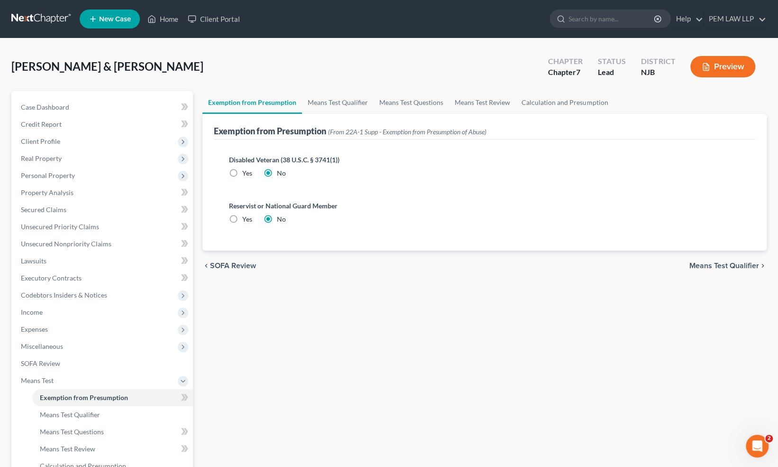
click at [708, 267] on span "Means Test Qualifier" at bounding box center [724, 266] width 70 height 8
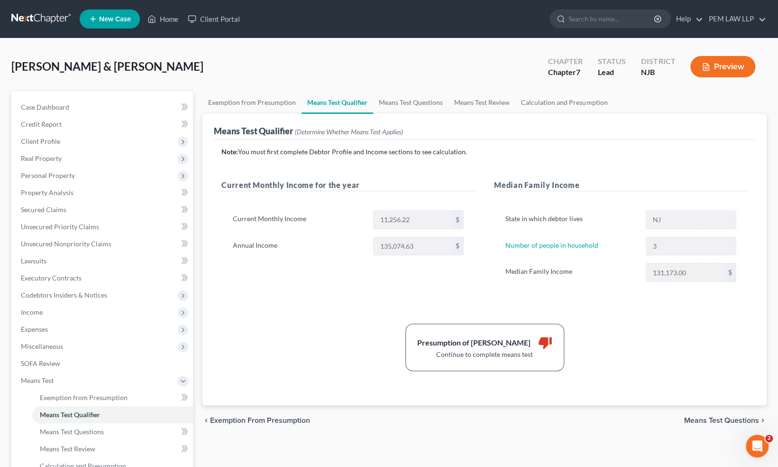
click at [723, 418] on span "Means Test Questions" at bounding box center [721, 420] width 75 height 8
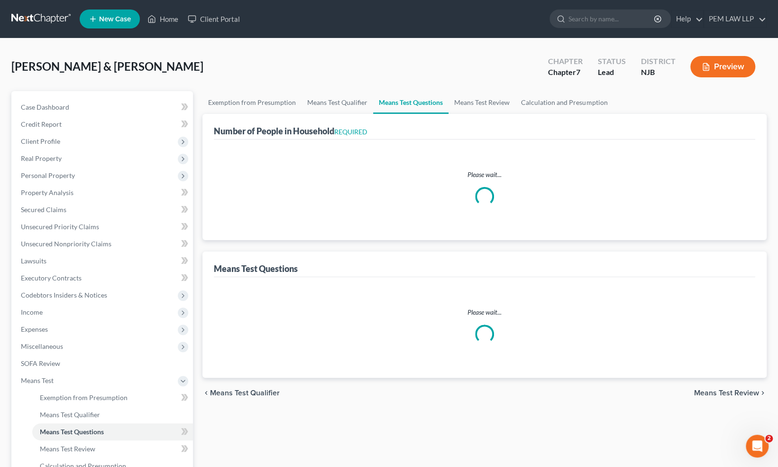
select select "3"
select select "0"
select select "2"
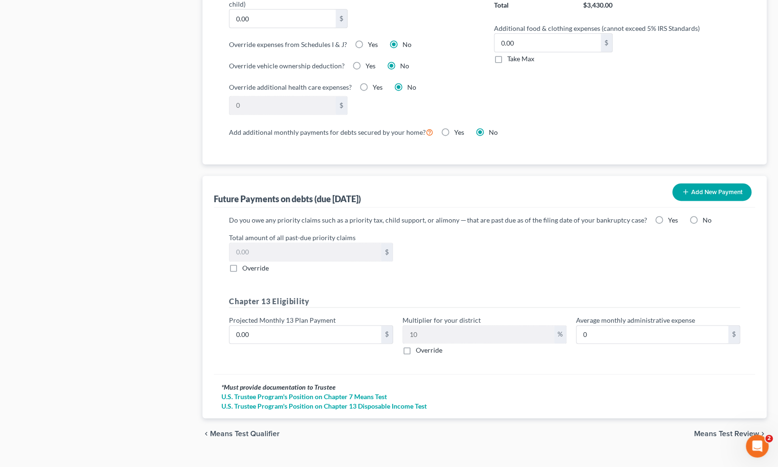
scroll to position [800, 0]
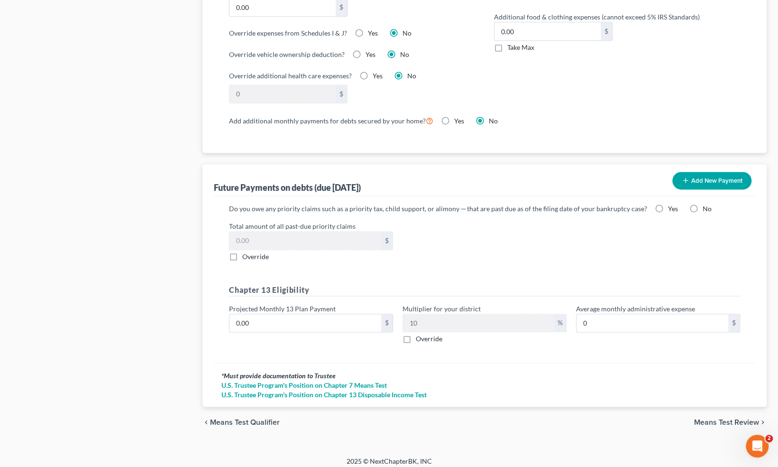
click at [725, 418] on span "Means Test Review" at bounding box center [726, 422] width 65 height 8
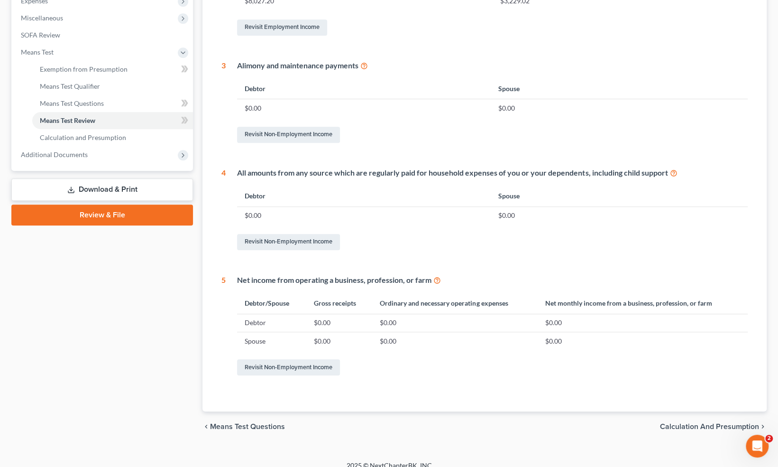
scroll to position [338, 0]
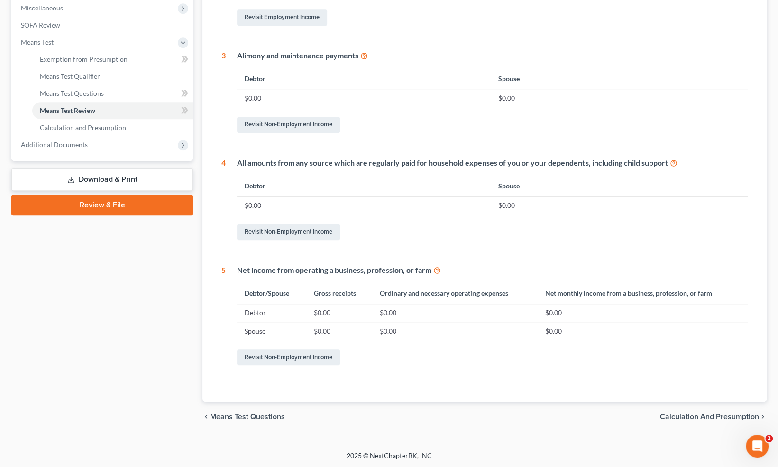
click at [713, 415] on span "Calculation and Presumption" at bounding box center [709, 417] width 99 height 8
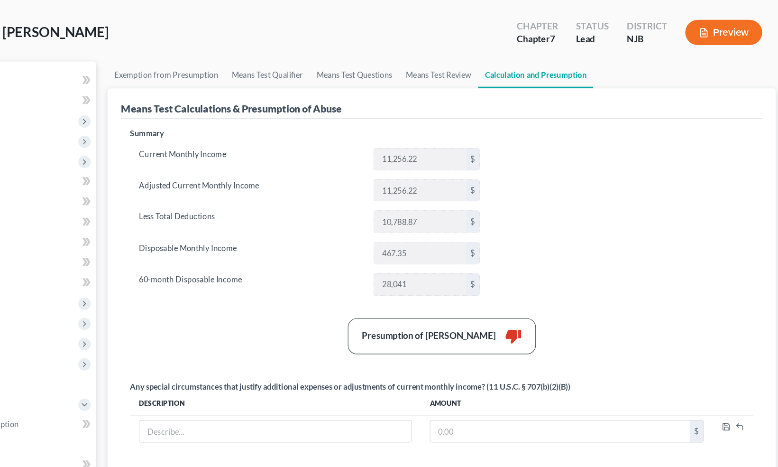
click at [529, 322] on div "Presumption of Abuse Arises thumb_down" at bounding box center [484, 323] width 135 height 14
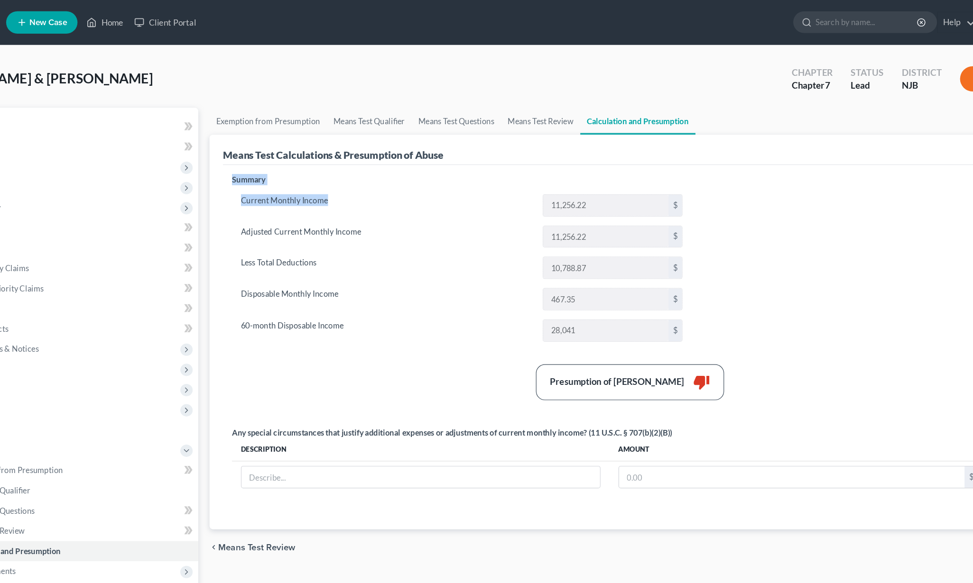
drag, startPoint x: 429, startPoint y: 140, endPoint x: 490, endPoint y: 160, distance: 63.9
click at [490, 160] on div "Means Test Calculations & Presumption of Abuse Summary Current Monthly Income 1…" at bounding box center [606, 280] width 710 height 333
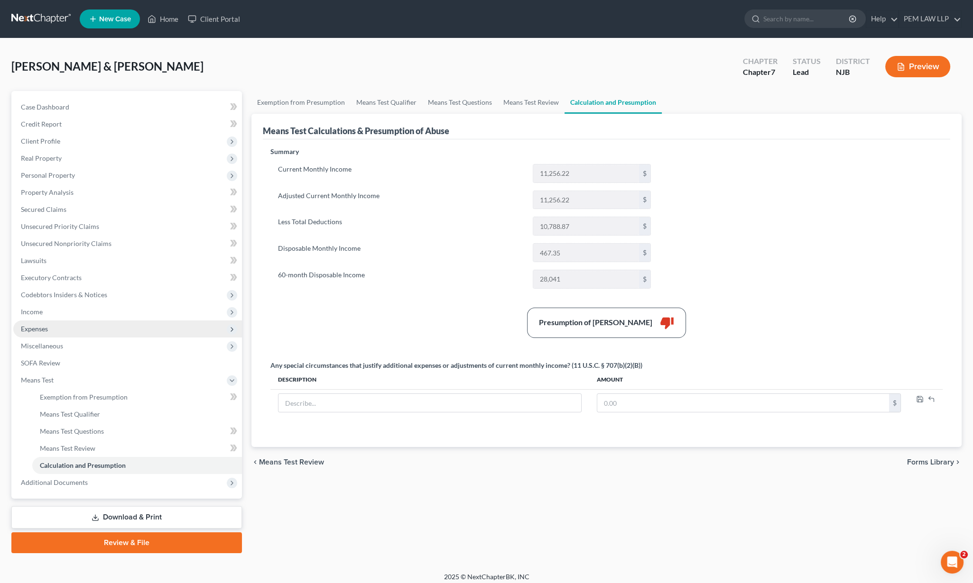
click at [171, 326] on span "Expenses" at bounding box center [127, 329] width 229 height 17
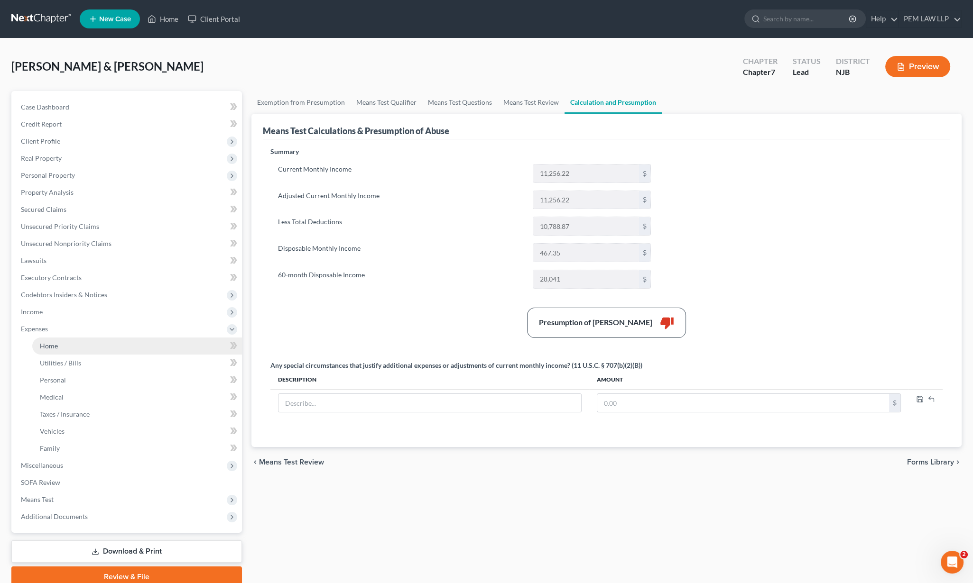
click at [156, 343] on link "Home" at bounding box center [137, 346] width 210 height 17
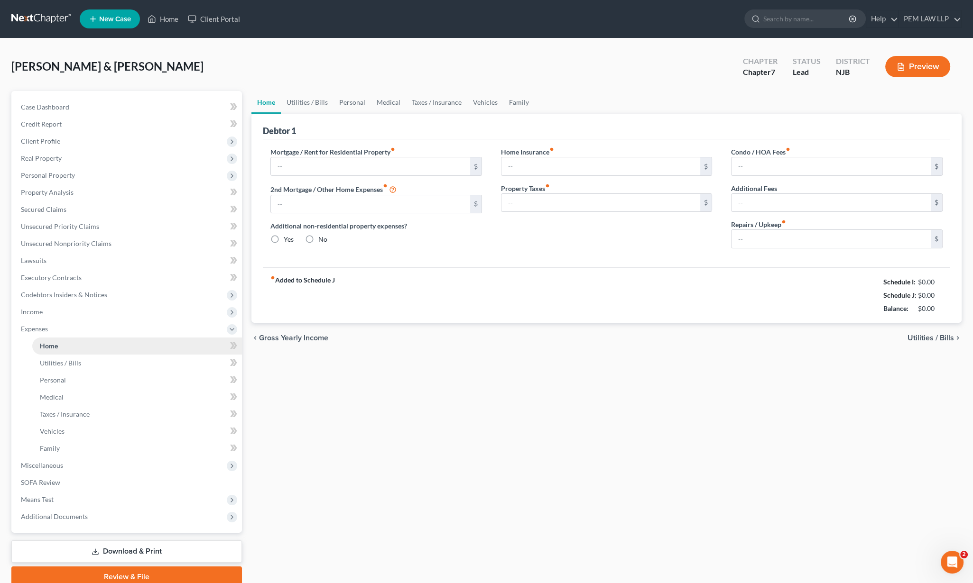
type input "3,300.00"
type input "0.00"
radio input "true"
type input "0.00"
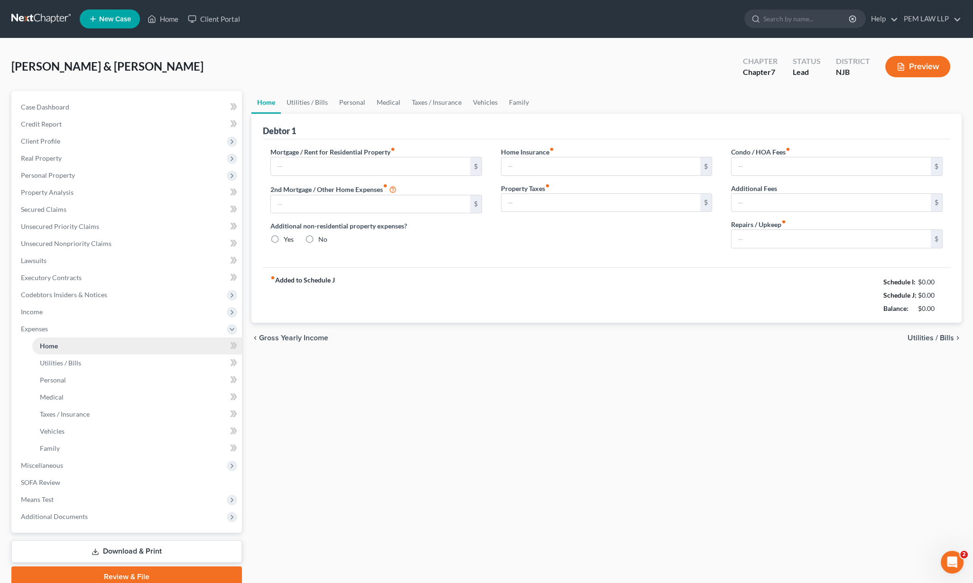
type input "43.75"
type input "0.00"
click at [778, 335] on span "Utilities / Bills" at bounding box center [930, 338] width 46 height 8
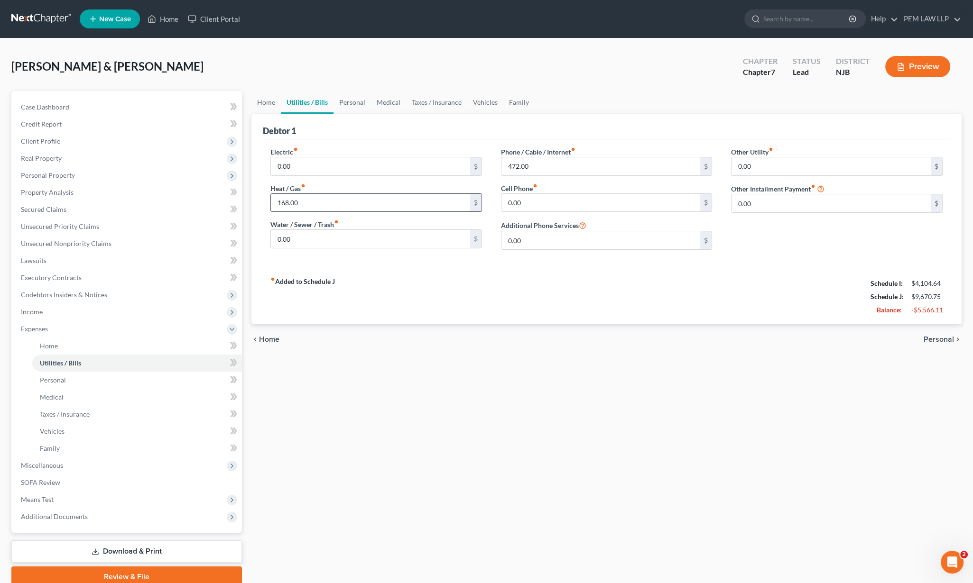
click at [349, 201] on input "168.00" at bounding box center [370, 203] width 199 height 18
type input "0"
type input "250"
click at [778, 341] on span "Personal" at bounding box center [938, 340] width 30 height 8
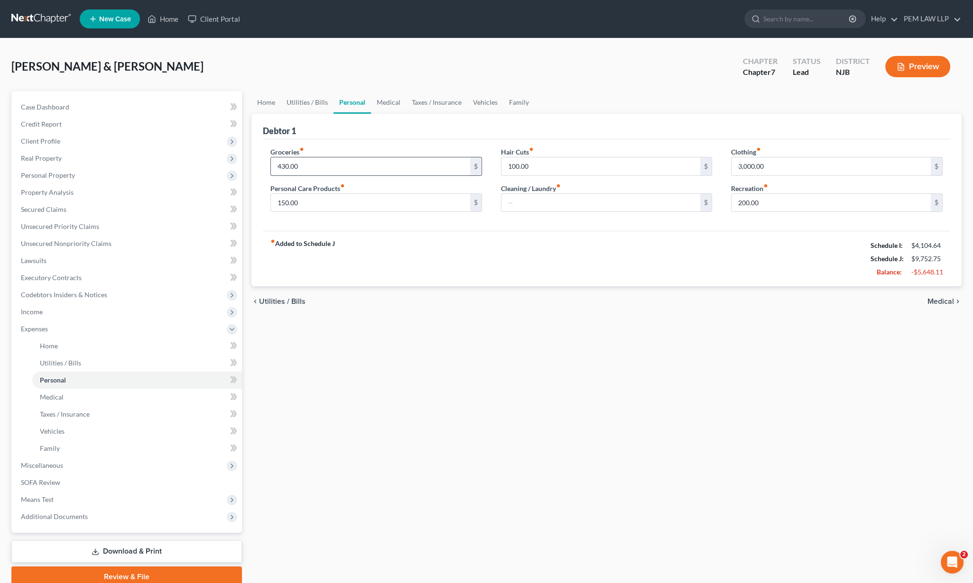
click at [323, 164] on input "430.00" at bounding box center [370, 166] width 199 height 18
type input "645"
click at [778, 301] on span "Medical" at bounding box center [940, 302] width 27 height 8
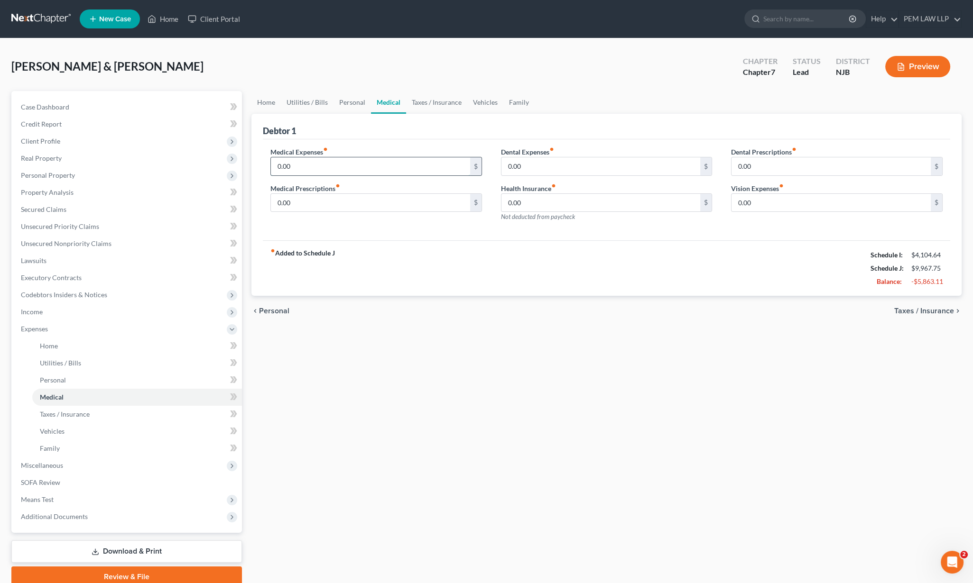
click at [348, 166] on input "0.00" at bounding box center [370, 166] width 199 height 18
type input "100"
click at [778, 310] on span "Taxes / Insurance" at bounding box center [924, 311] width 60 height 8
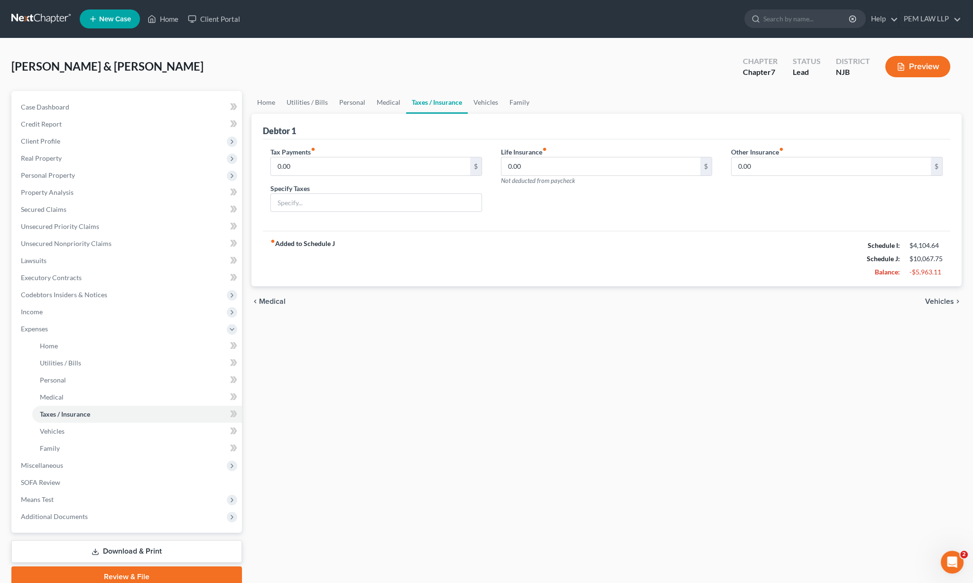
click at [778, 303] on span "Vehicles" at bounding box center [939, 302] width 29 height 8
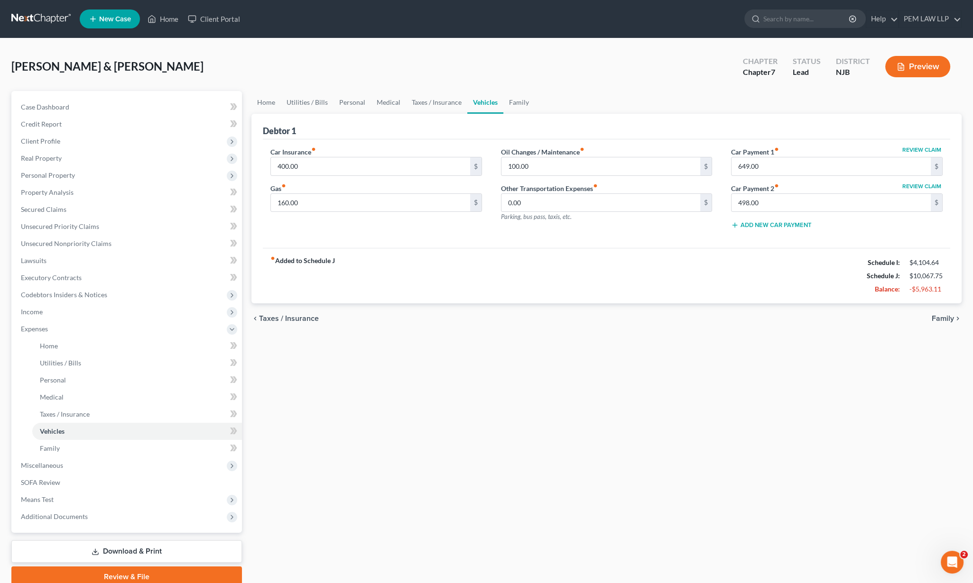
click at [778, 303] on div "chevron_left Taxes / Insurance Family chevron_right" at bounding box center [606, 318] width 710 height 30
click at [302, 205] on input "160.00" at bounding box center [370, 203] width 199 height 18
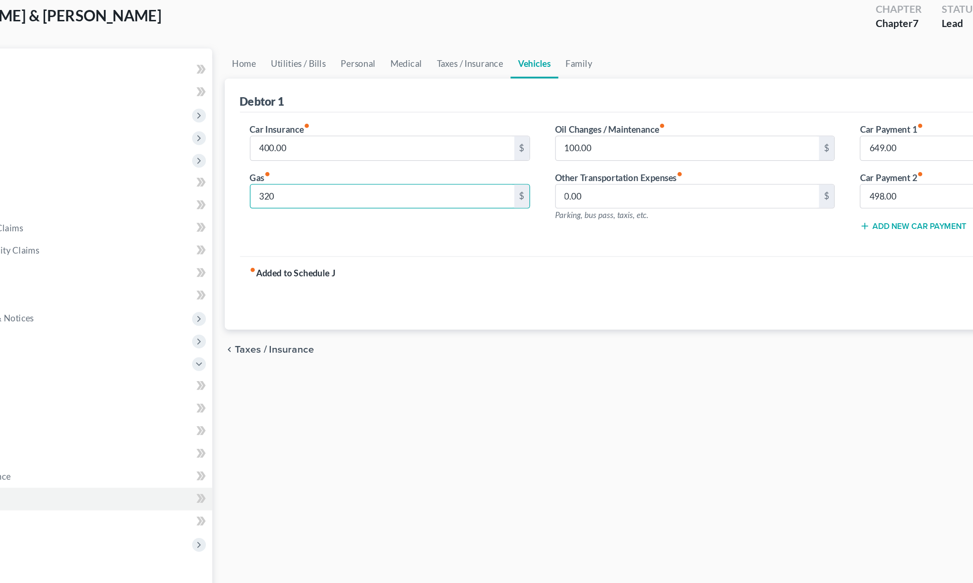
type input "320"
drag, startPoint x: 428, startPoint y: 298, endPoint x: 524, endPoint y: 324, distance: 99.6
click at [524, 324] on ui-view "Home Utilities / Bills Personal Medical Taxes / Insurance Vehicles Family Debto…" at bounding box center [606, 212] width 710 height 243
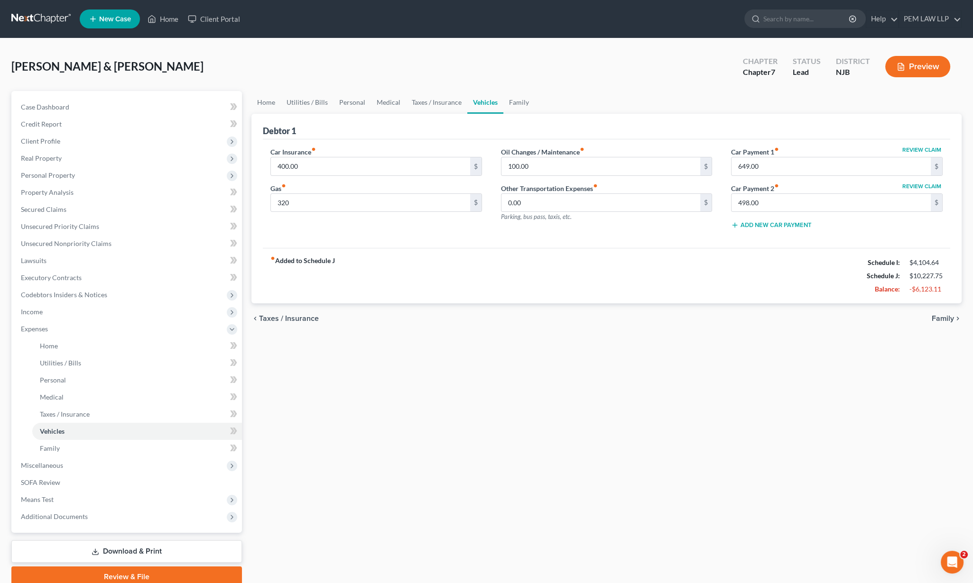
click at [778, 315] on span "Family" at bounding box center [942, 319] width 22 height 8
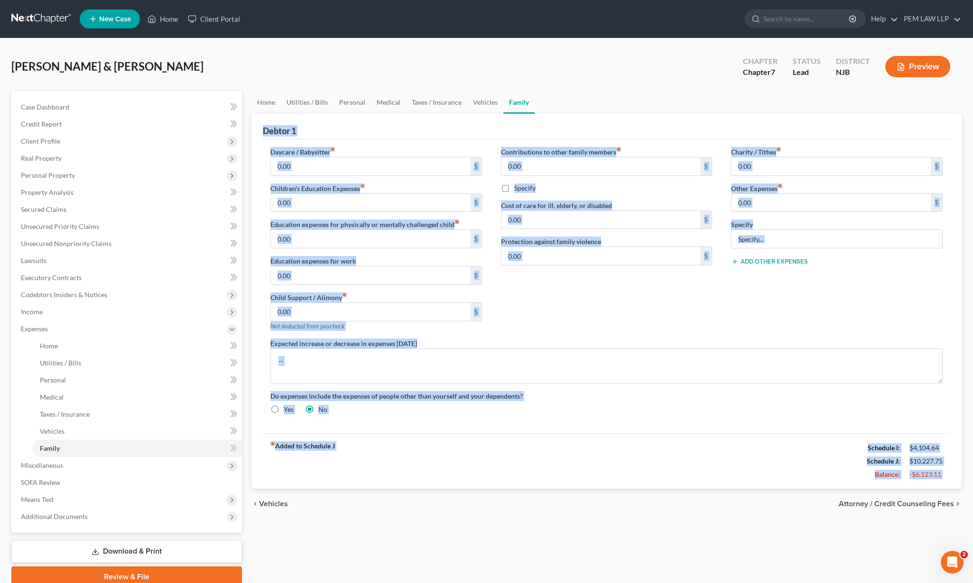
click at [778, 466] on span "Attorney / Credit Counseling Fees" at bounding box center [895, 504] width 115 height 8
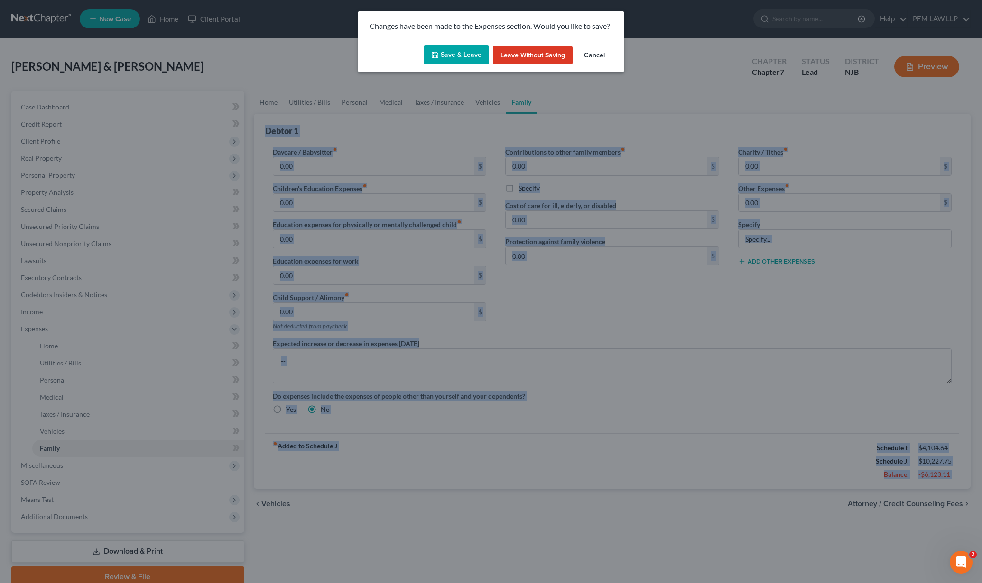
click at [452, 55] on button "Save & Leave" at bounding box center [455, 55] width 65 height 20
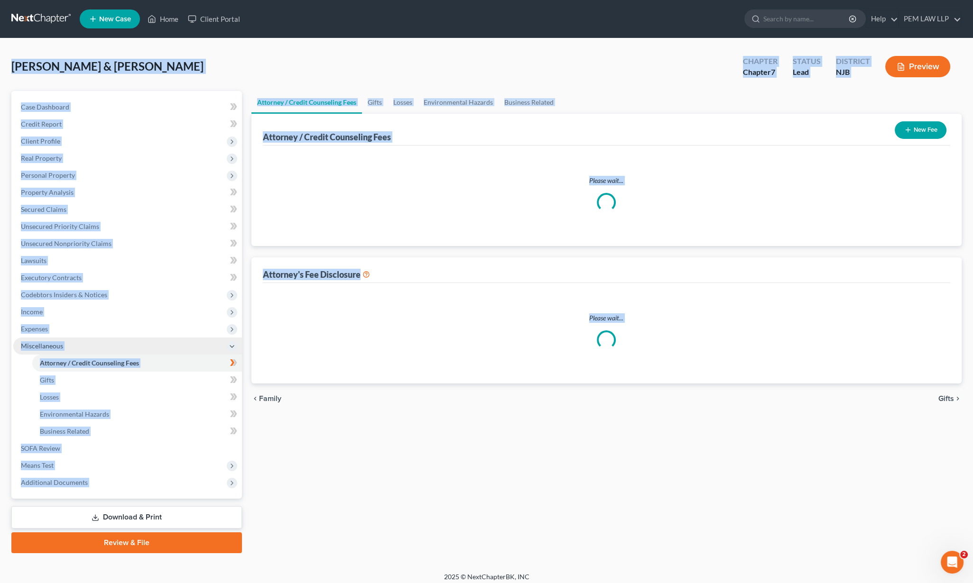
select select "0"
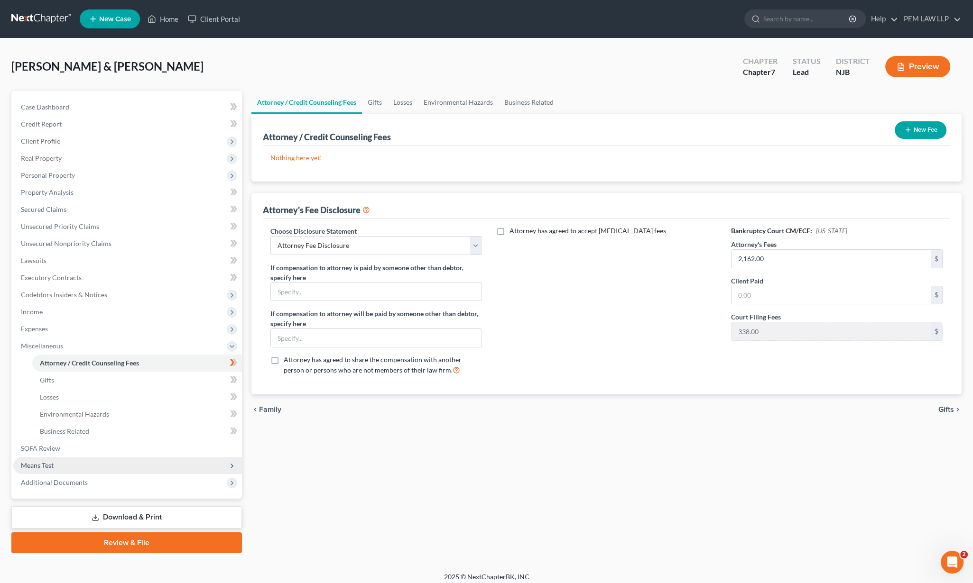
click at [114, 466] on span "Means Test" at bounding box center [127, 465] width 229 height 17
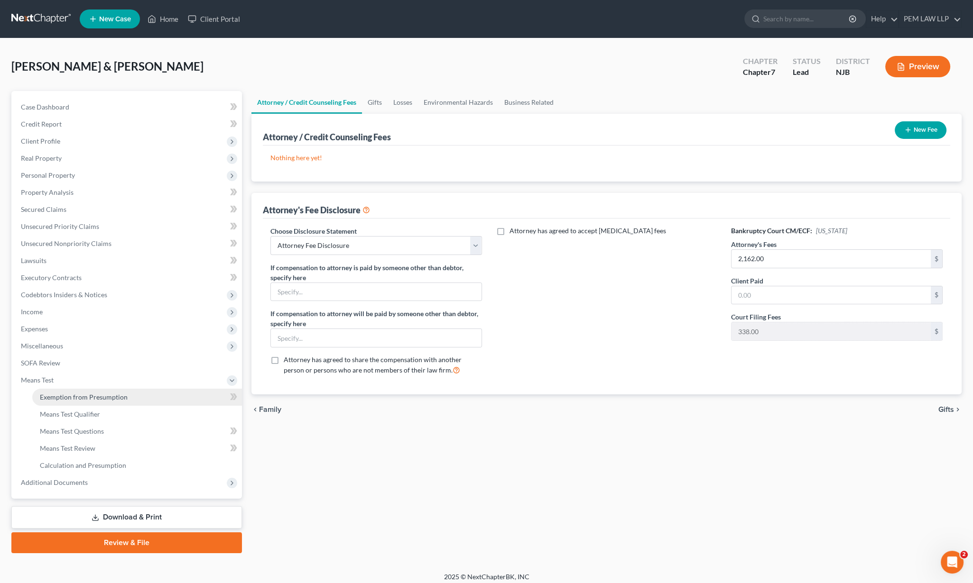
click at [141, 396] on link "Exemption from Presumption" at bounding box center [137, 397] width 210 height 17
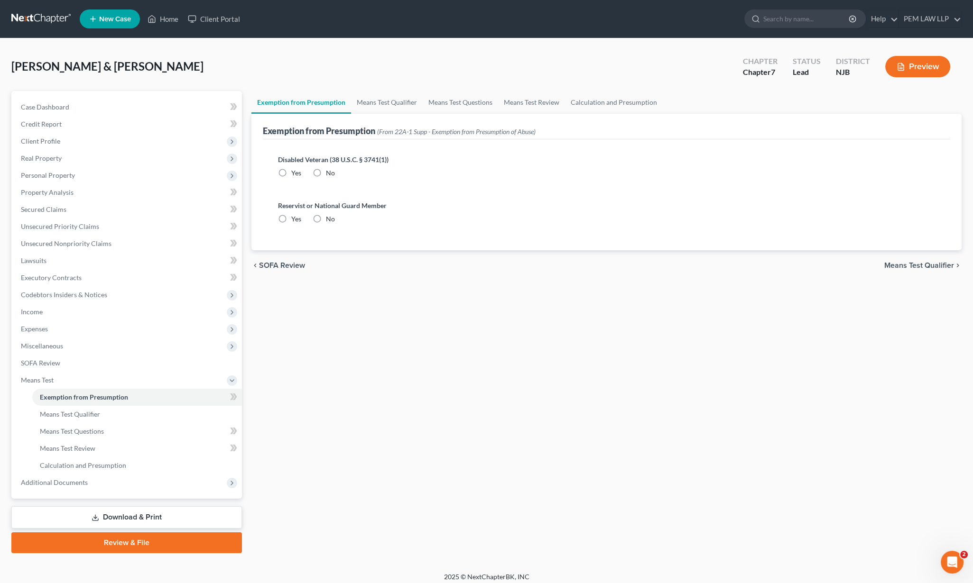
radio input "true"
click at [778, 267] on span "Means Test Qualifier" at bounding box center [919, 266] width 70 height 8
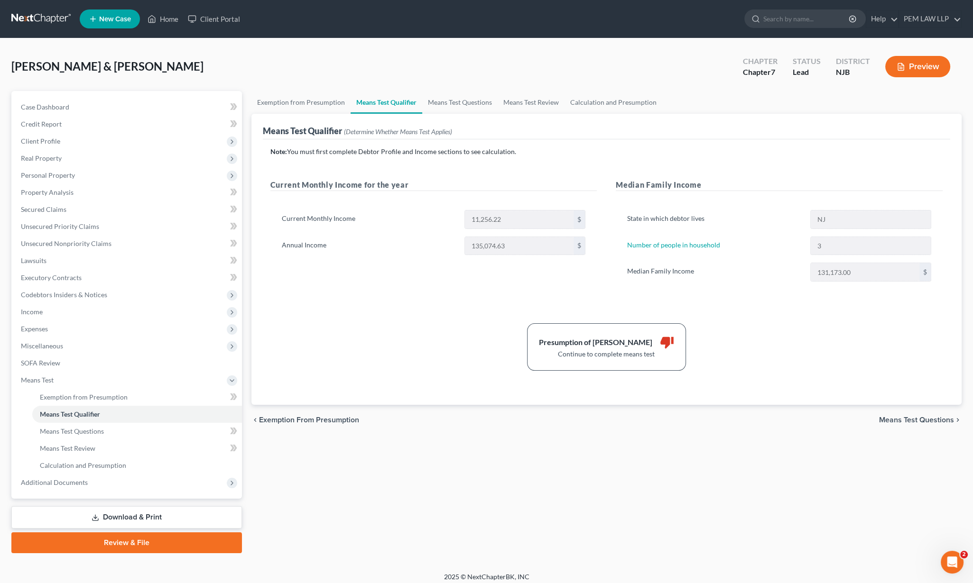
click at [778, 417] on span "Means Test Questions" at bounding box center [916, 420] width 75 height 8
select select "3"
select select "0"
select select "2"
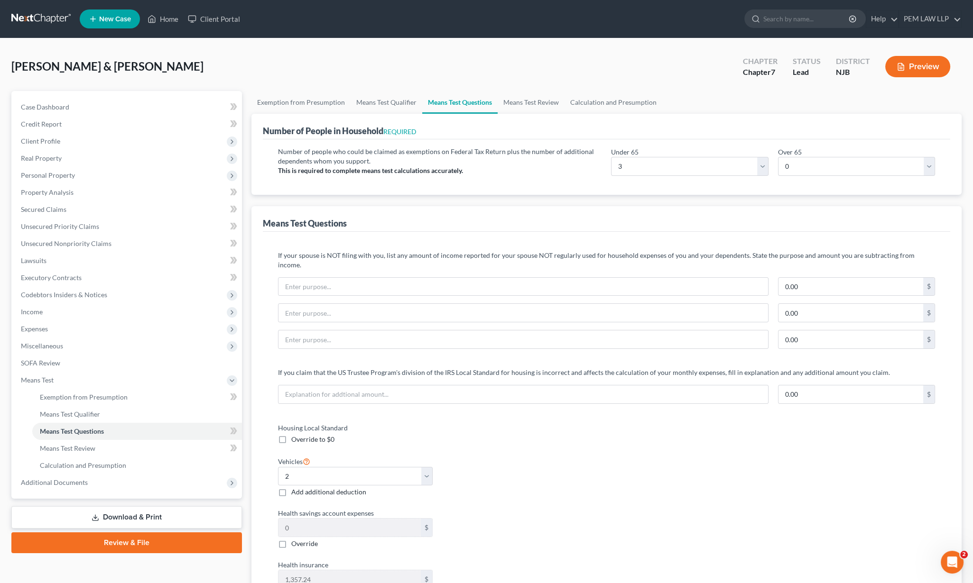
click at [778, 423] on div "Housing Local Standard Override to $0 Vehicles Select 0 1 2 3 4 5 Add additiona…" at bounding box center [606, 560] width 676 height 274
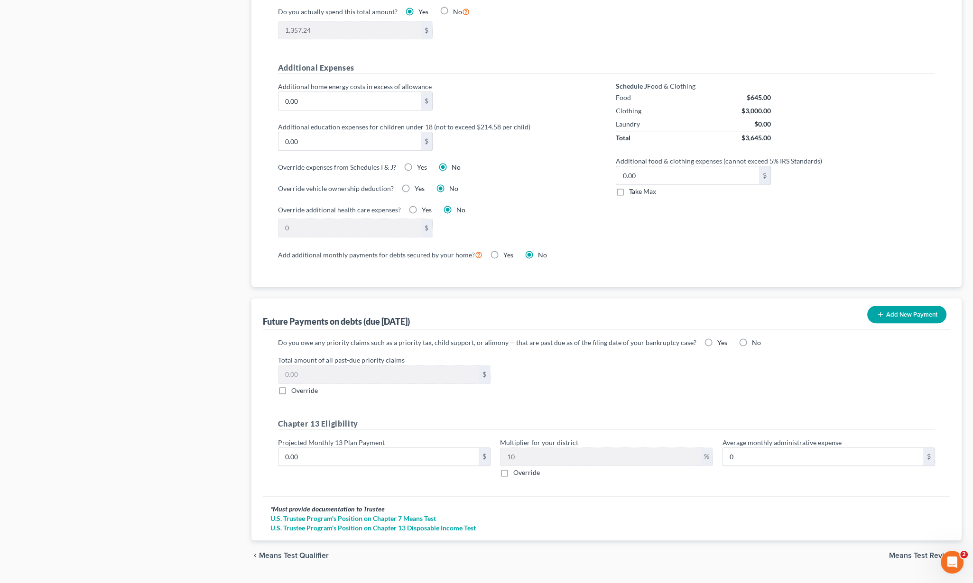
scroll to position [657, 0]
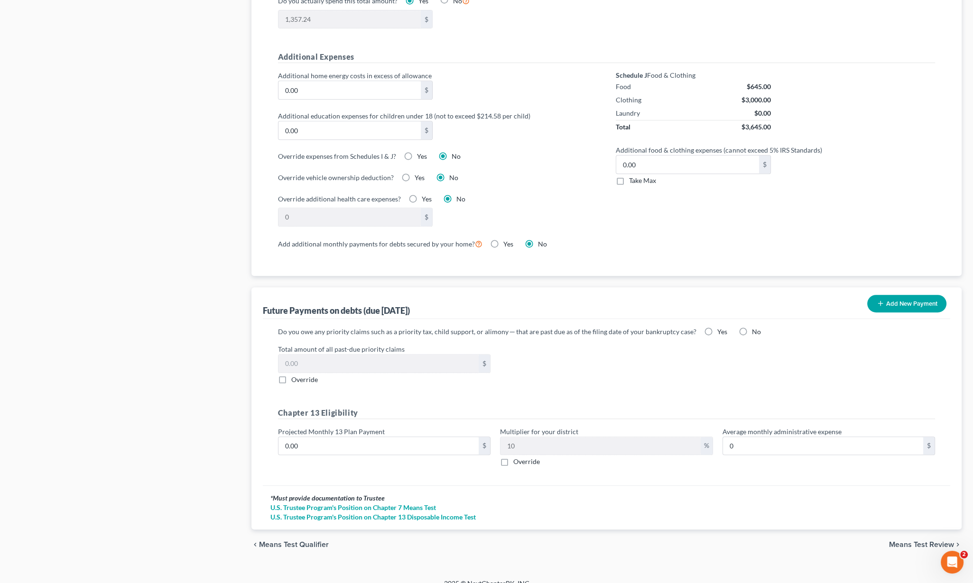
drag, startPoint x: 901, startPoint y: 536, endPoint x: 895, endPoint y: 537, distance: 6.2
click at [778, 466] on div "chevron_left Means Test Qualifier Means Test Review chevron_right" at bounding box center [606, 545] width 710 height 30
click at [778, 466] on span "Means Test Review" at bounding box center [921, 545] width 65 height 8
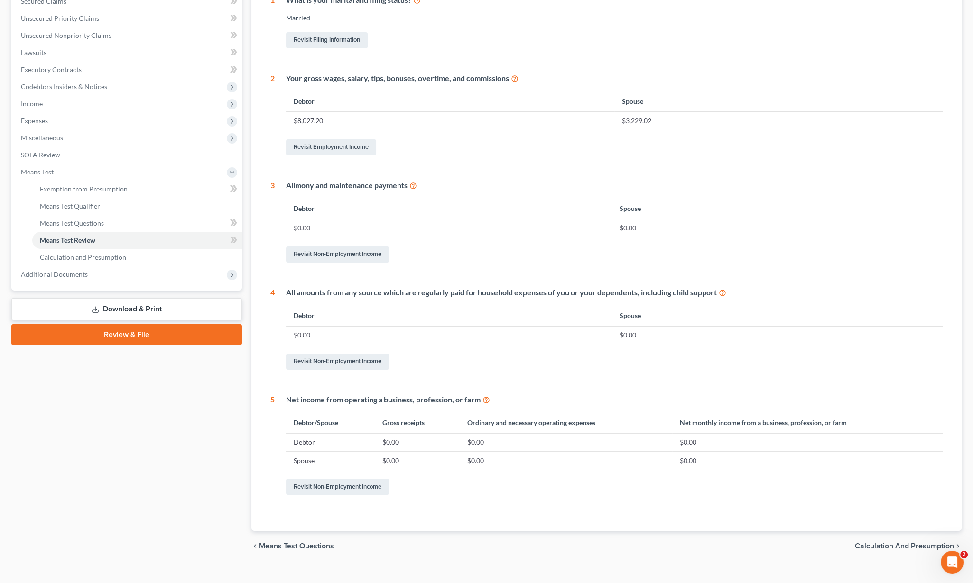
scroll to position [221, 0]
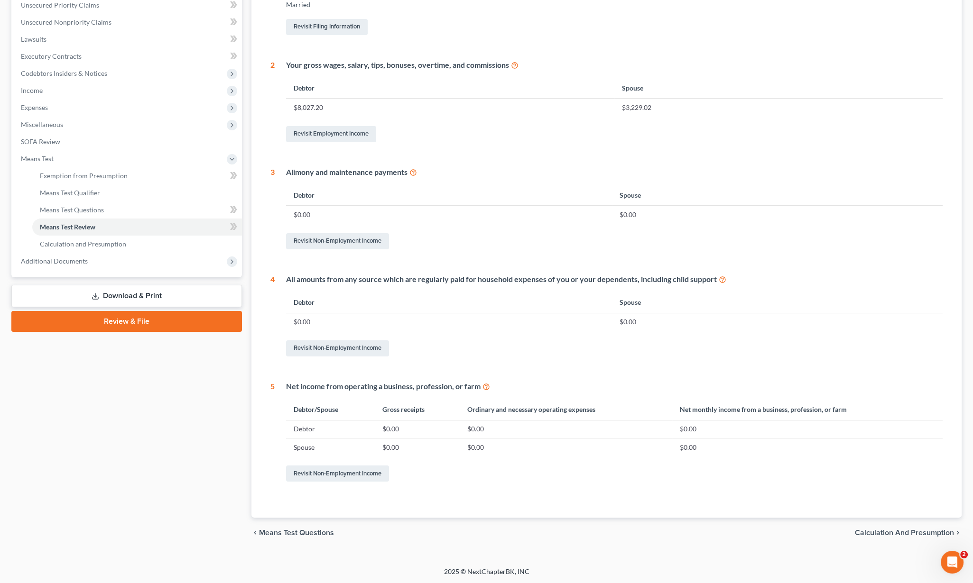
click at [778, 466] on span "Calculation and Presumption" at bounding box center [904, 533] width 99 height 8
